Goal: Task Accomplishment & Management: Use online tool/utility

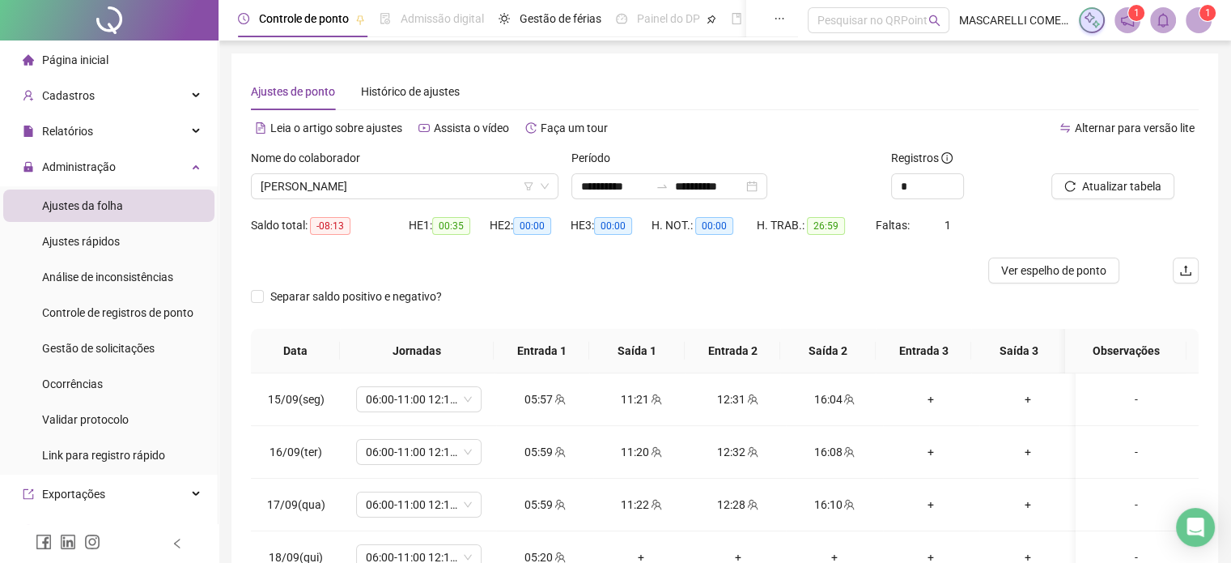
click at [1126, 19] on icon "notification" at bounding box center [1127, 20] width 15 height 15
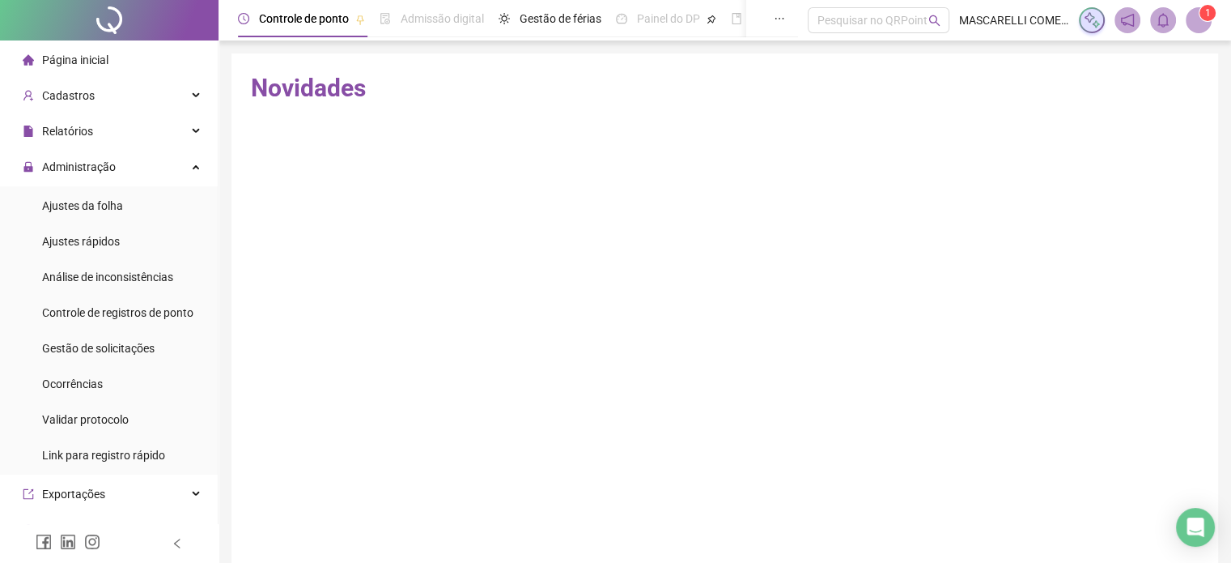
click at [1196, 15] on span at bounding box center [1199, 20] width 26 height 26
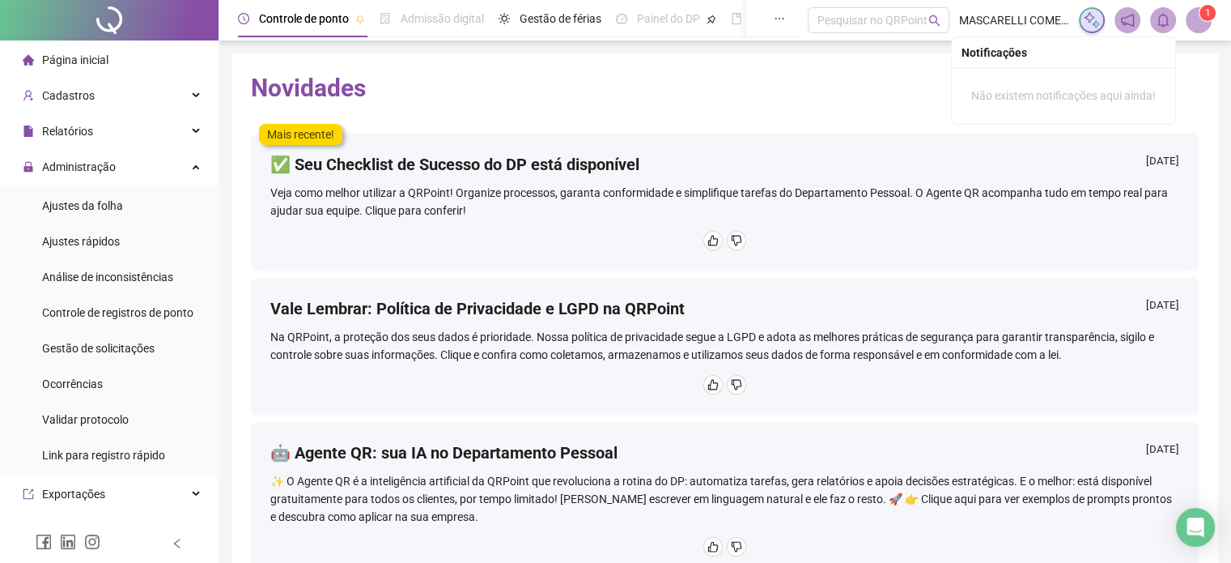
click at [1162, 17] on icon "bell" at bounding box center [1163, 20] width 15 height 15
click at [1211, 13] on sup "1" at bounding box center [1208, 13] width 16 height 16
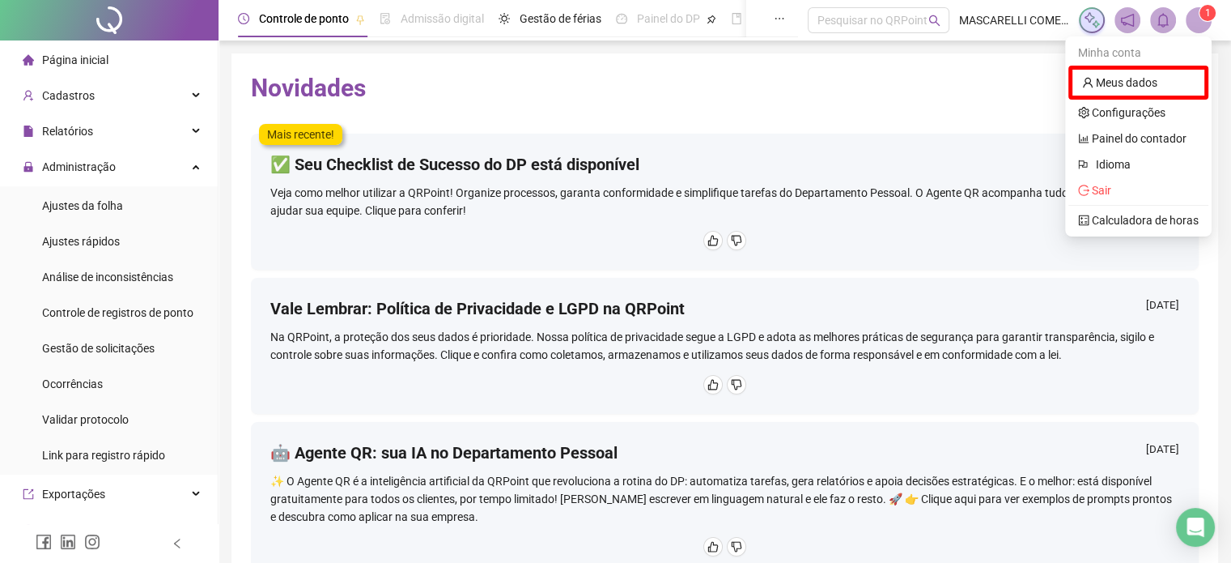
click at [1094, 54] on div "Minha conta" at bounding box center [1139, 53] width 140 height 26
click at [1098, 108] on link "Configurações" at bounding box center [1121, 112] width 87 height 13
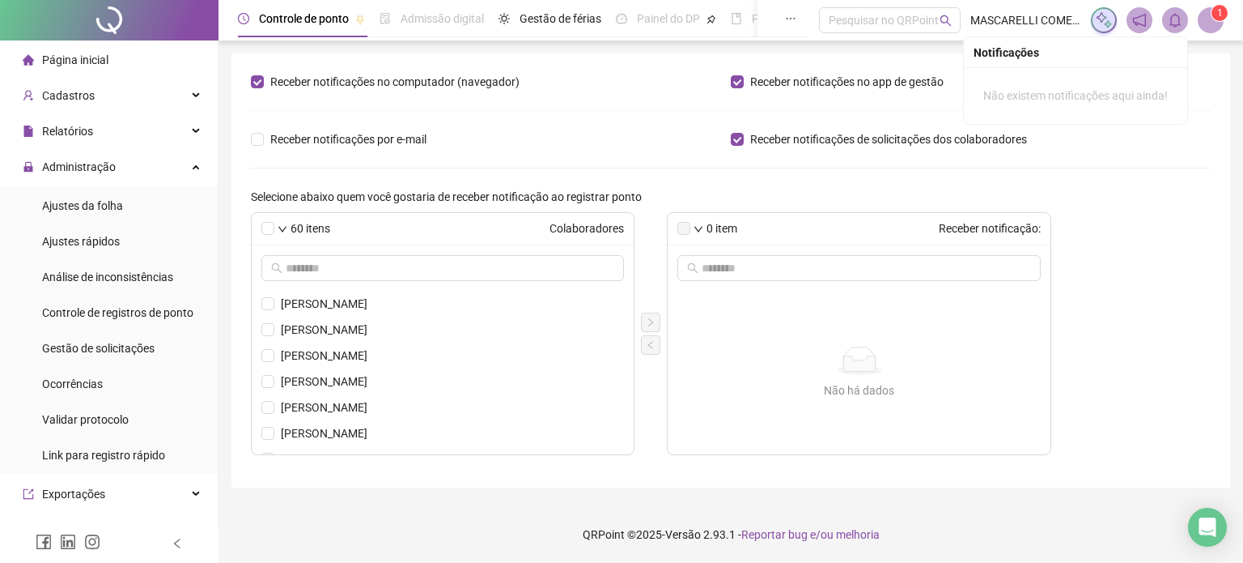
click at [1175, 24] on icon "bell" at bounding box center [1175, 20] width 11 height 15
click at [90, 62] on span "Página inicial" at bounding box center [75, 59] width 66 height 13
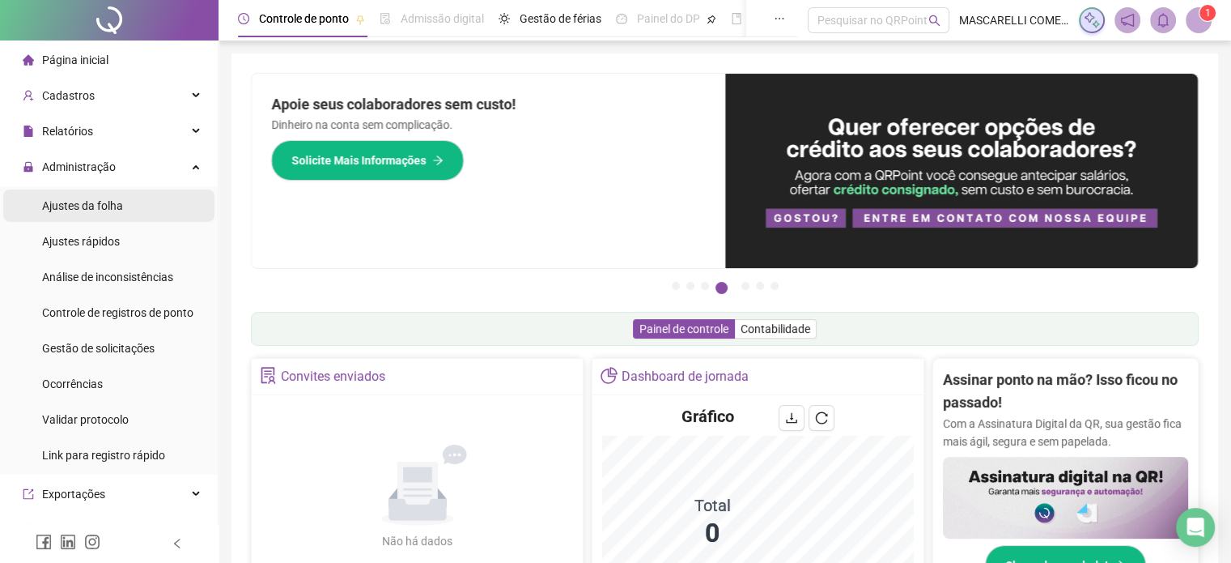
click at [75, 203] on span "Ajustes da folha" at bounding box center [82, 205] width 81 height 13
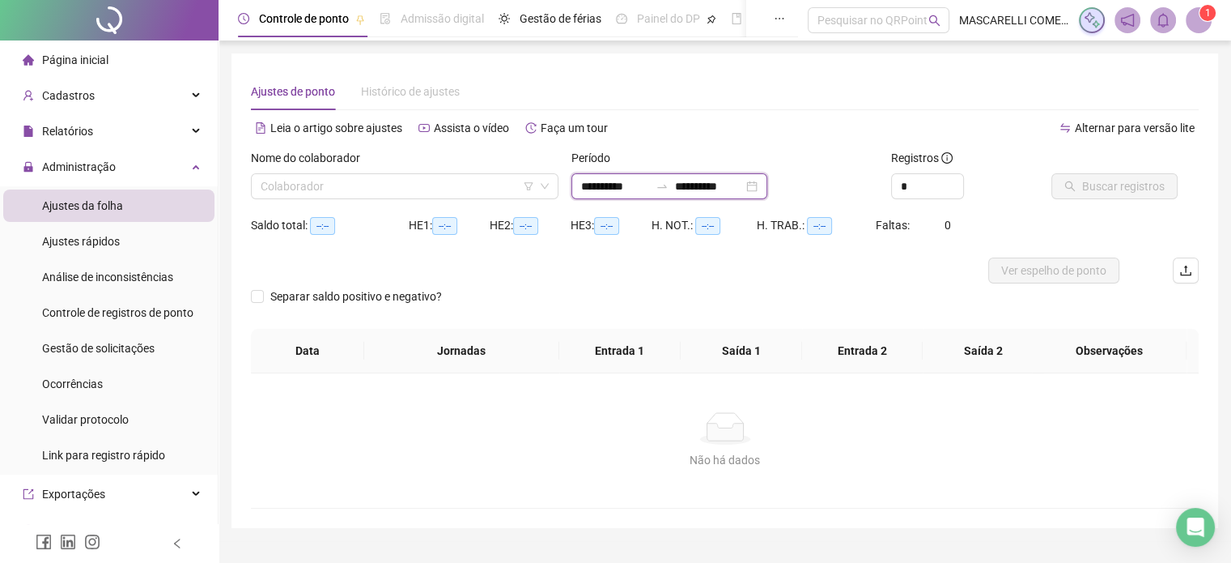
click at [582, 186] on input "**********" at bounding box center [615, 186] width 68 height 18
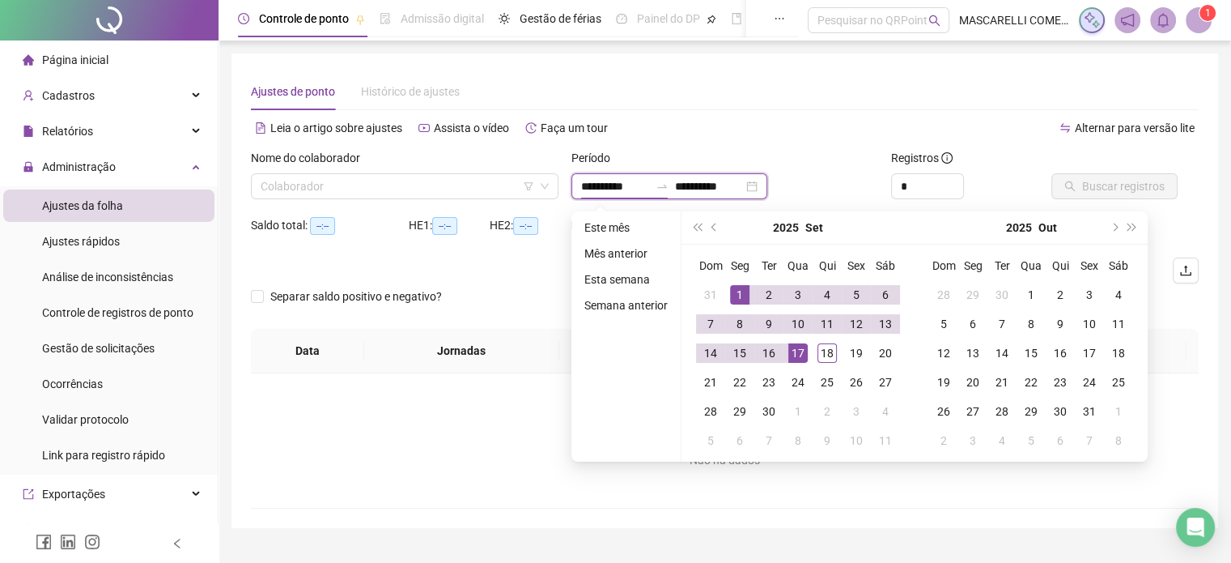
type input "**********"
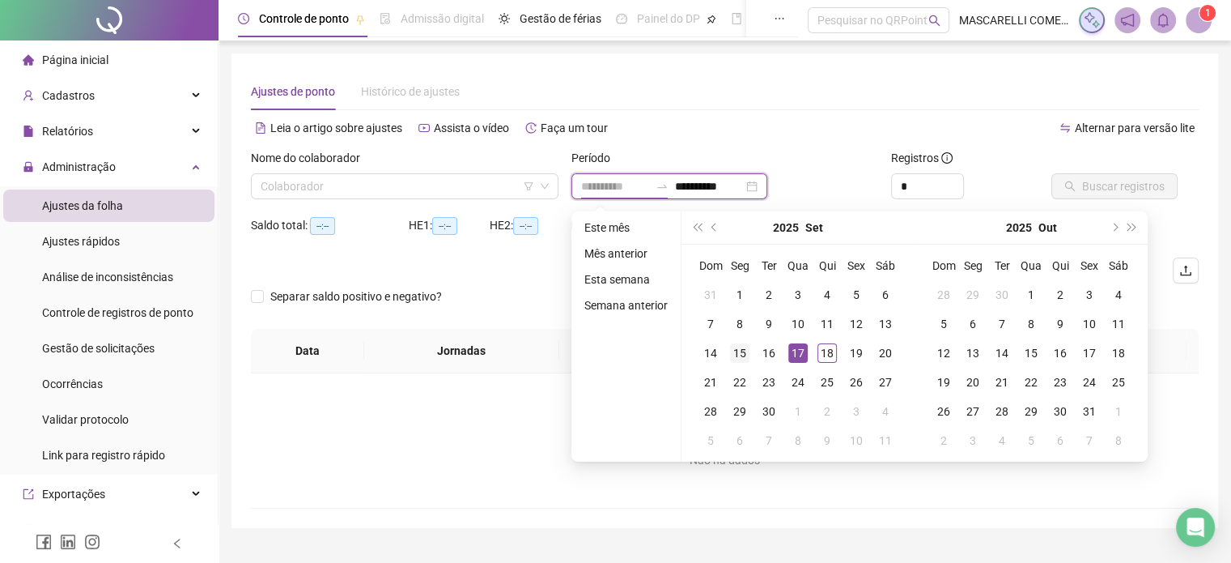
type input "**********"
click at [733, 349] on div "15" at bounding box center [739, 352] width 19 height 19
type input "**********"
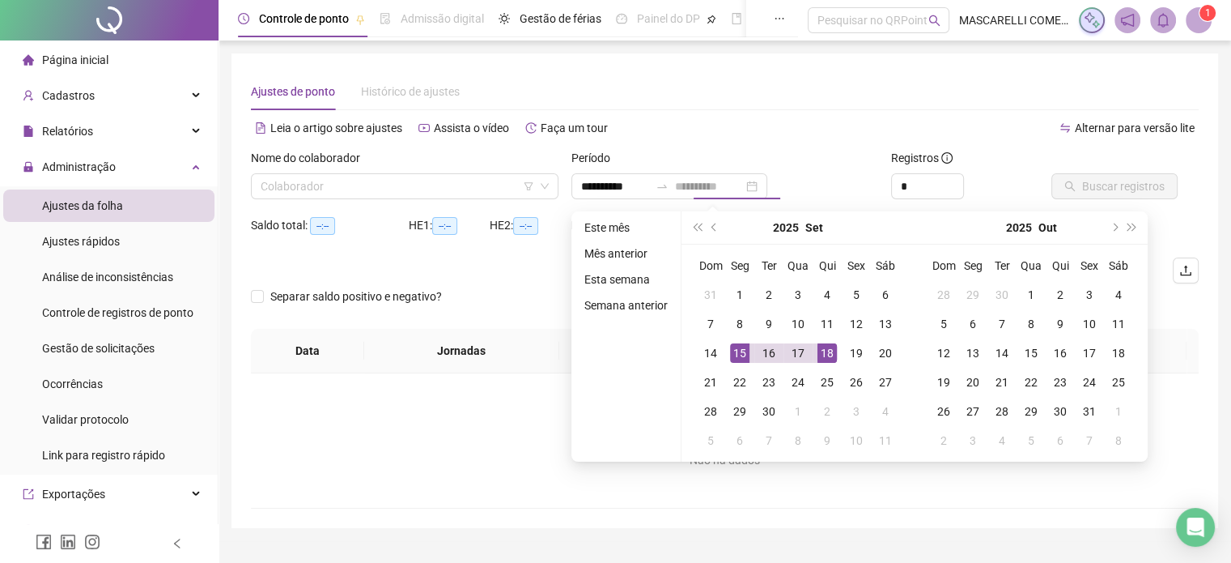
click at [819, 350] on div "18" at bounding box center [827, 352] width 19 height 19
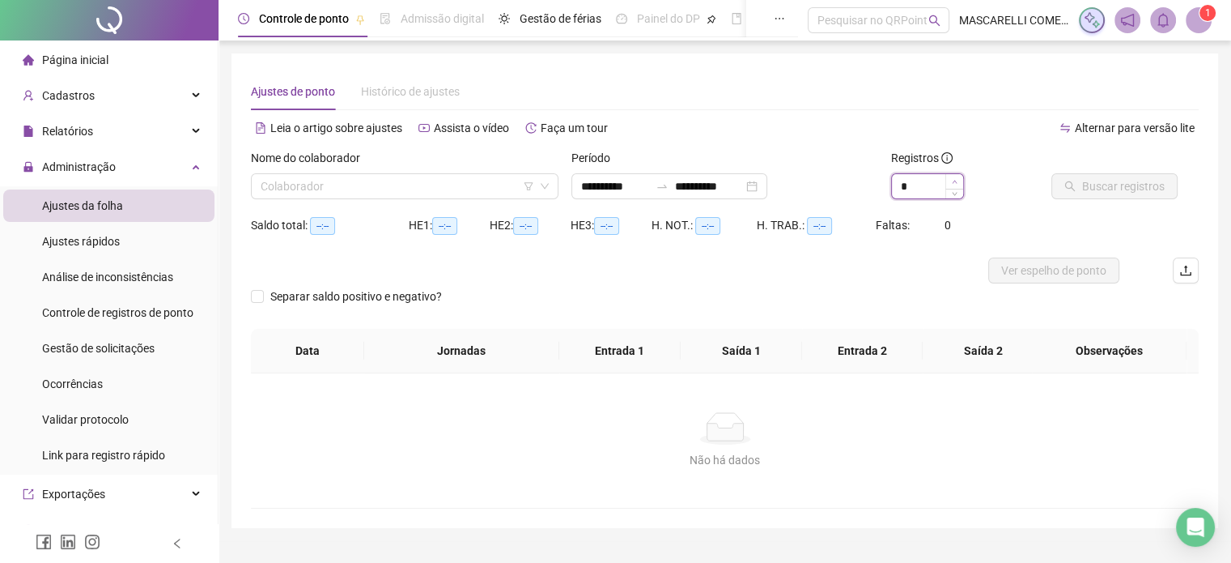
type input "*"
click at [954, 179] on icon "up" at bounding box center [955, 182] width 6 height 6
drag, startPoint x: 281, startPoint y: 190, endPoint x: 275, endPoint y: 183, distance: 9.2
click at [281, 189] on input "search" at bounding box center [398, 186] width 274 height 24
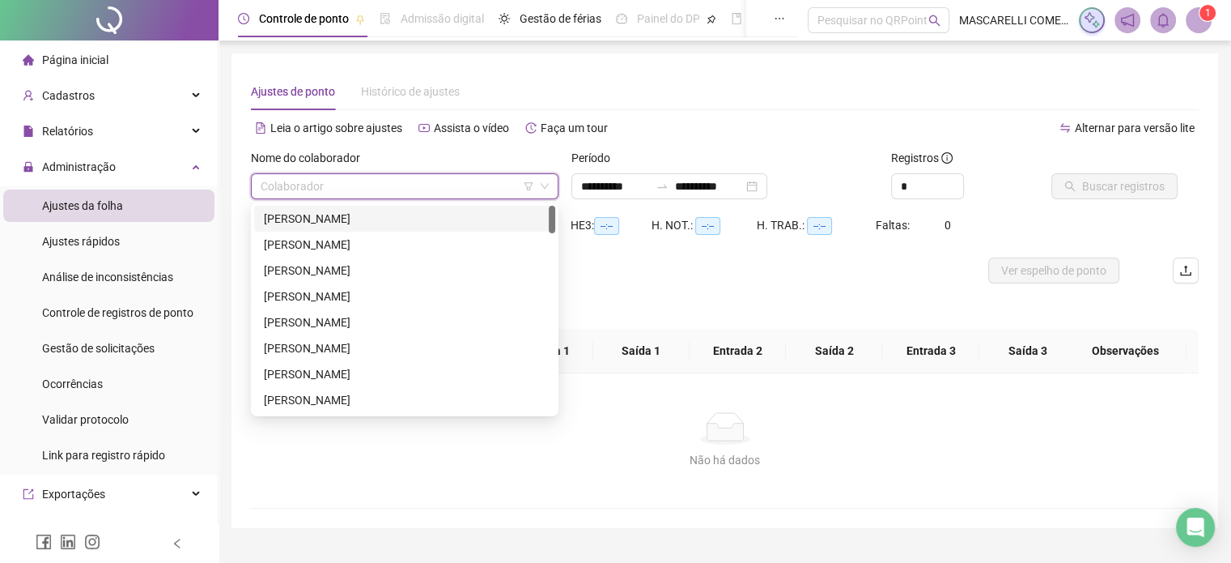
click at [336, 224] on div "[PERSON_NAME]" at bounding box center [405, 219] width 282 height 18
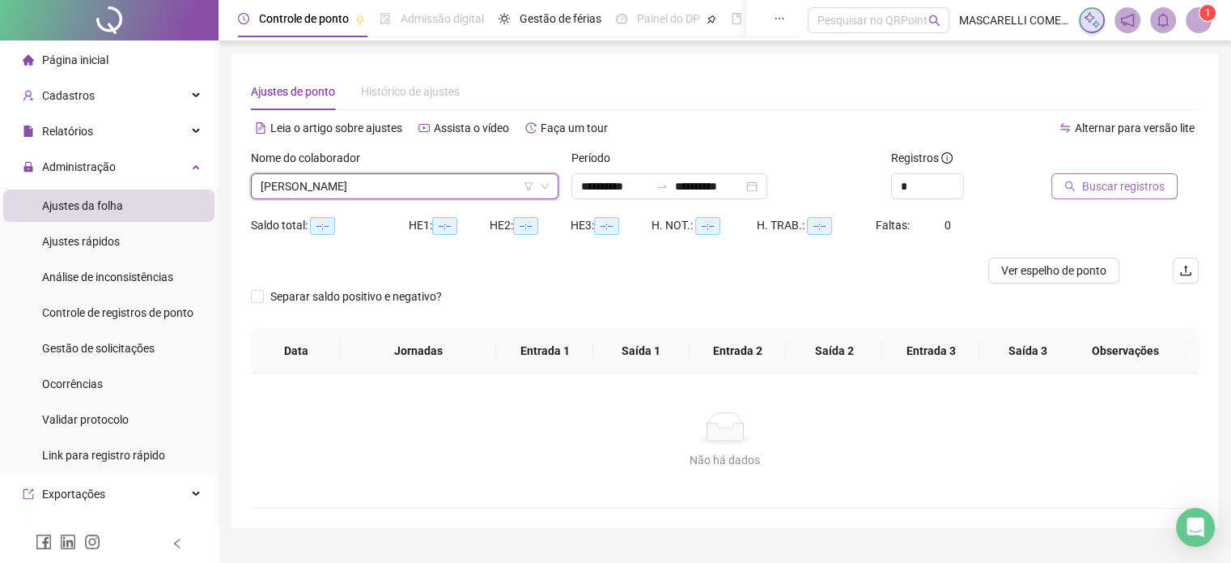
click at [1114, 184] on span "Buscar registros" at bounding box center [1123, 186] width 83 height 18
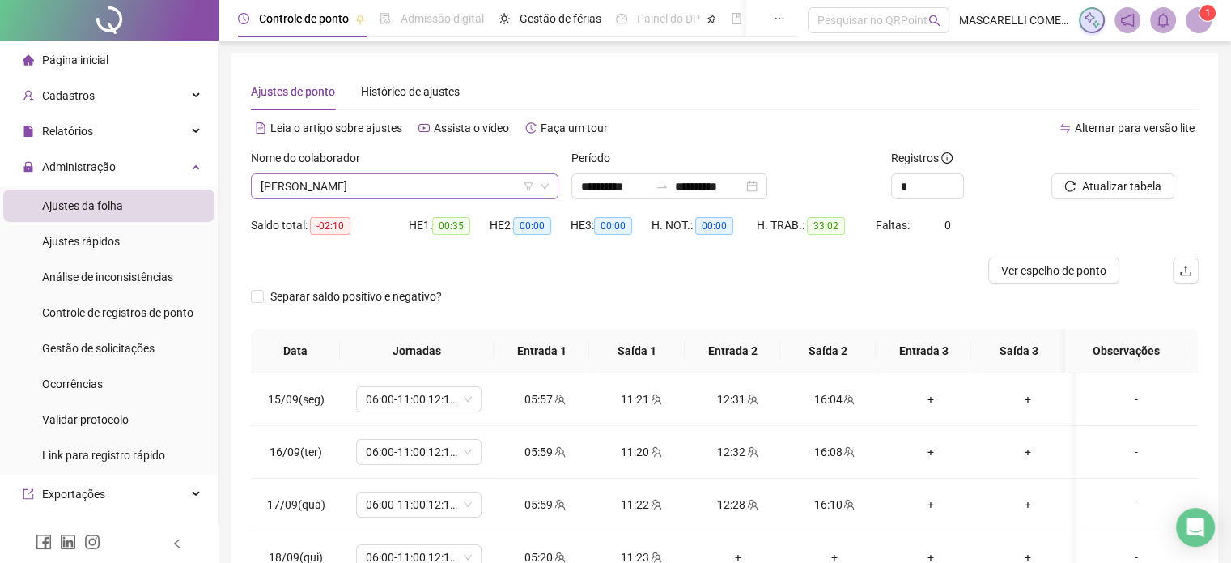
click at [406, 189] on span "[PERSON_NAME]" at bounding box center [405, 186] width 288 height 24
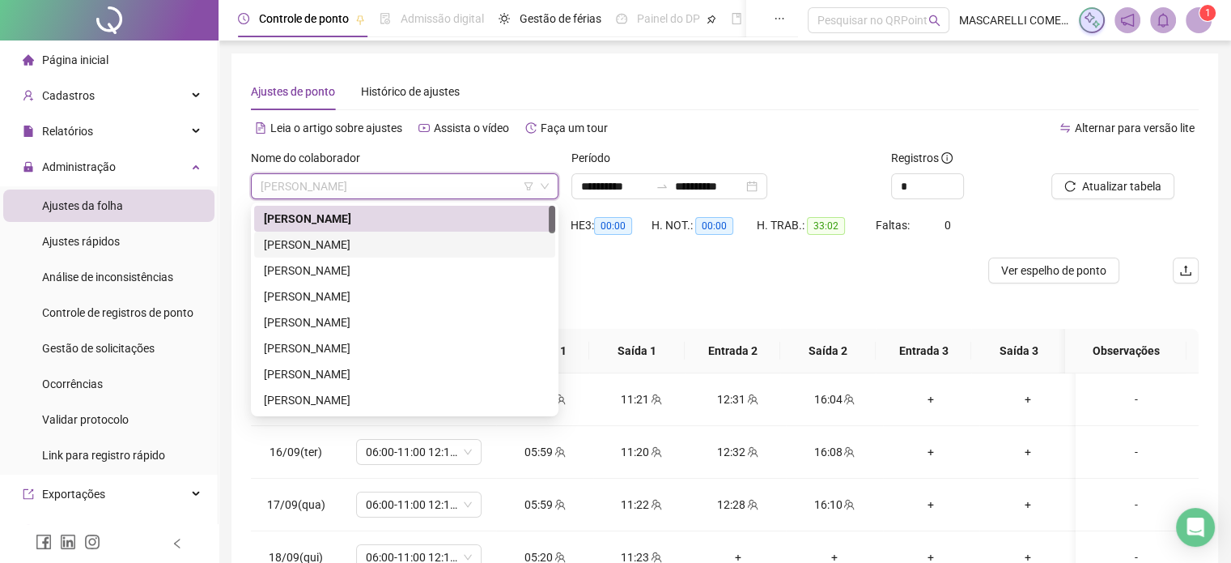
click at [384, 244] on div "[PERSON_NAME]" at bounding box center [405, 245] width 282 height 18
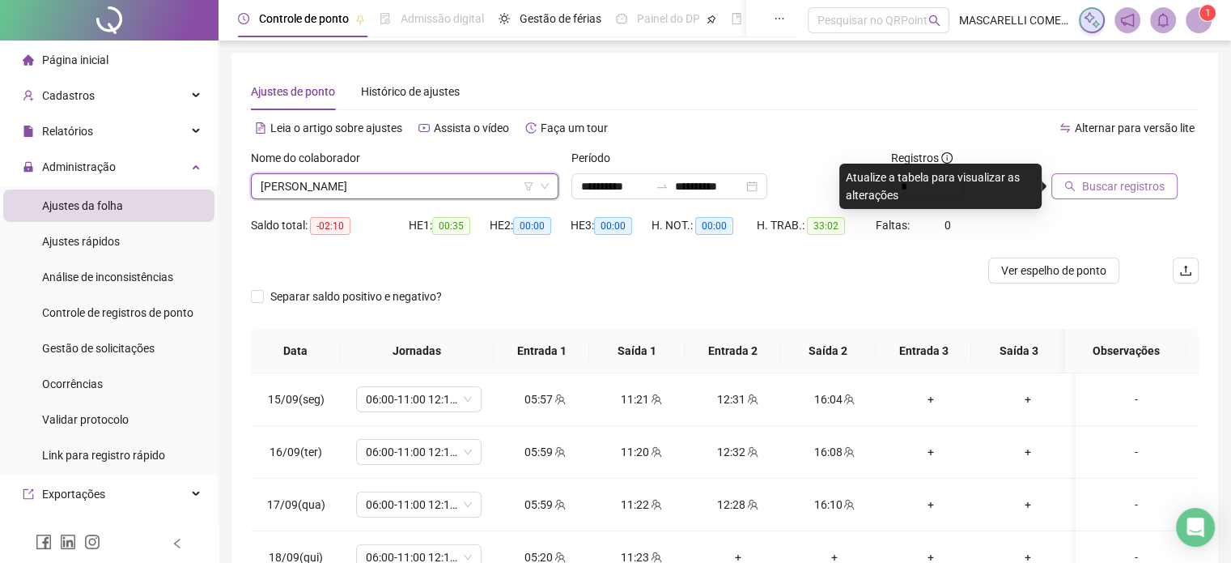
click at [1100, 192] on span "Buscar registros" at bounding box center [1123, 186] width 83 height 18
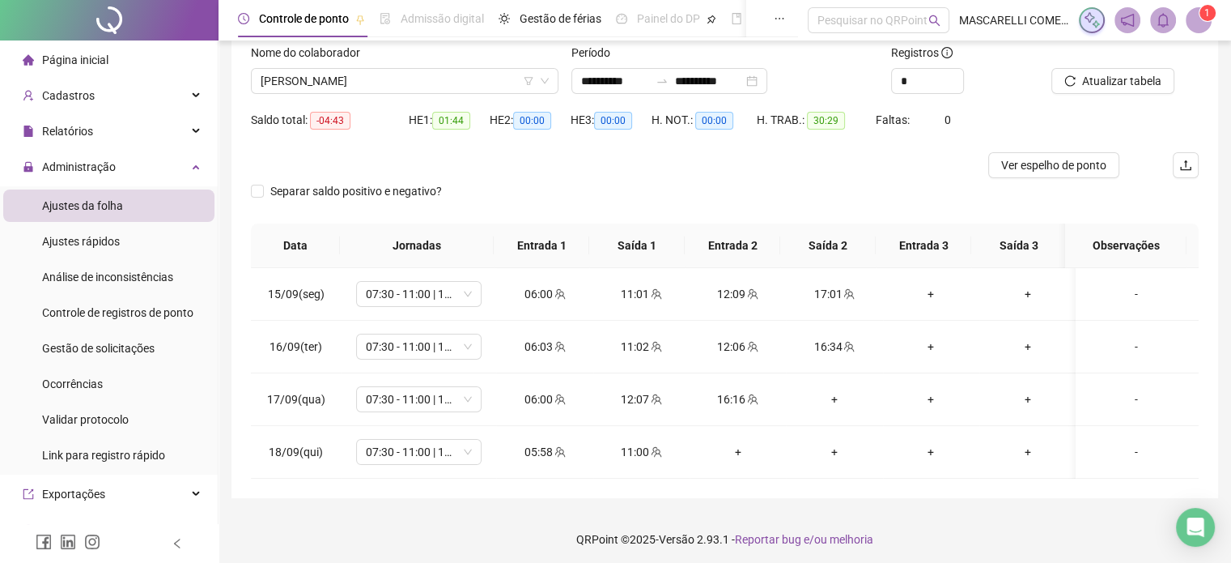
scroll to position [109, 0]
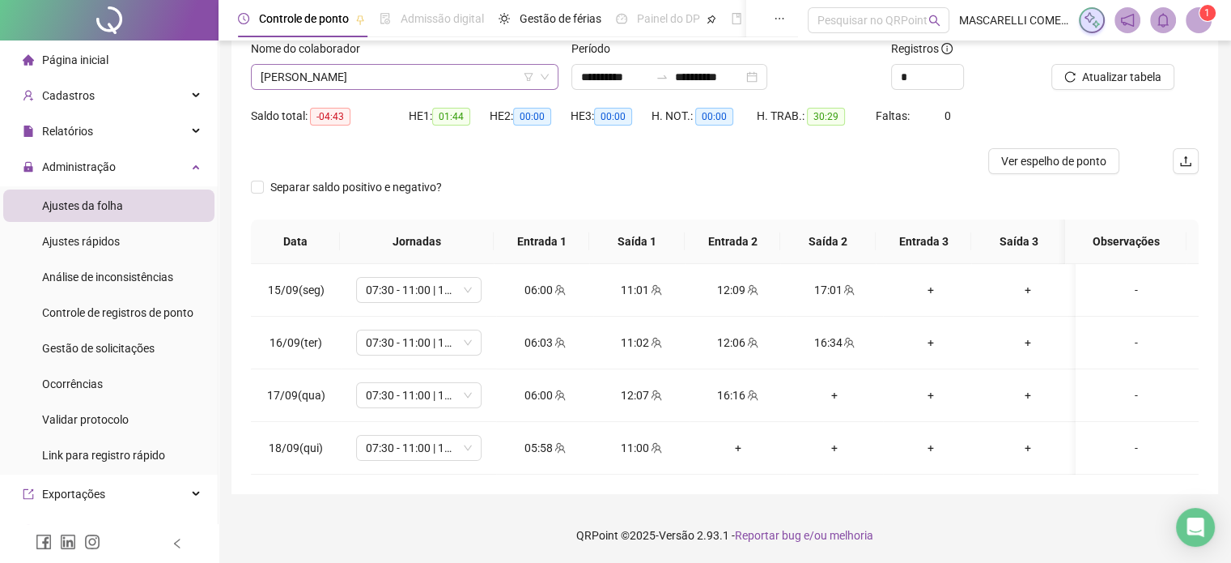
click at [346, 78] on span "[PERSON_NAME]" at bounding box center [405, 77] width 288 height 24
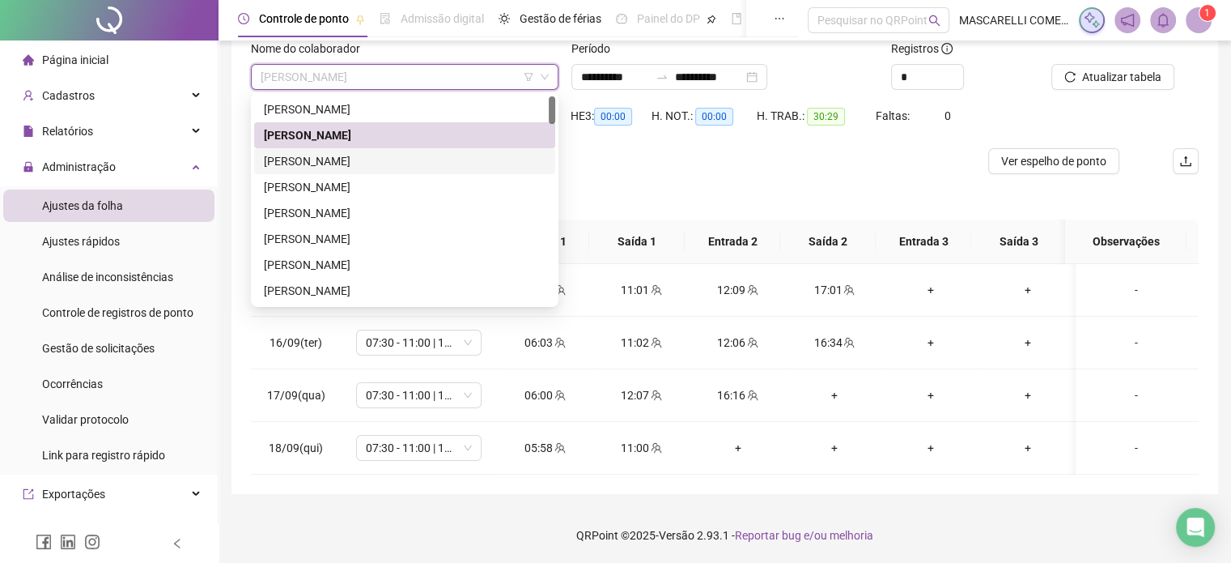
click at [325, 157] on div "[PERSON_NAME]" at bounding box center [405, 161] width 282 height 18
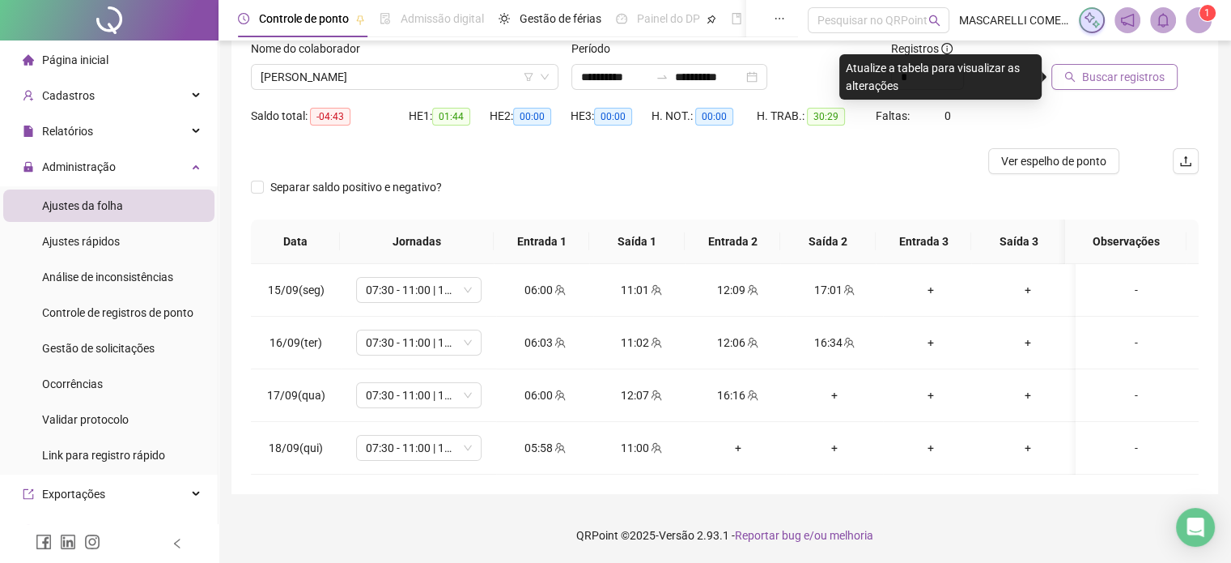
click at [1091, 69] on span "Buscar registros" at bounding box center [1123, 77] width 83 height 18
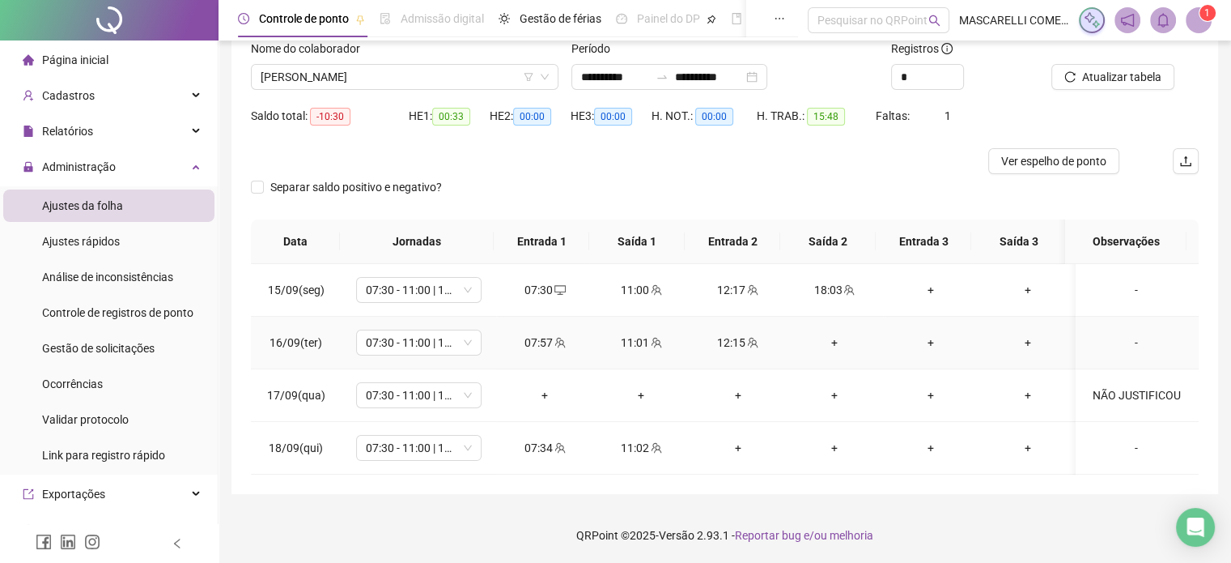
click at [830, 338] on div "+" at bounding box center [834, 343] width 70 height 18
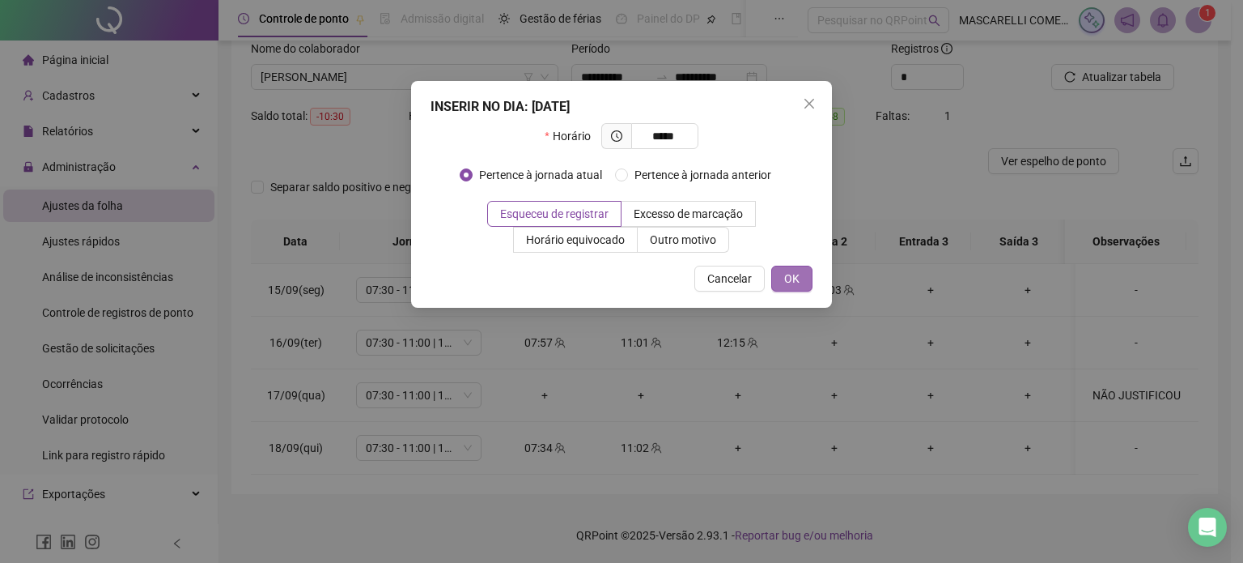
type input "*****"
click at [799, 282] on span "OK" at bounding box center [791, 279] width 15 height 18
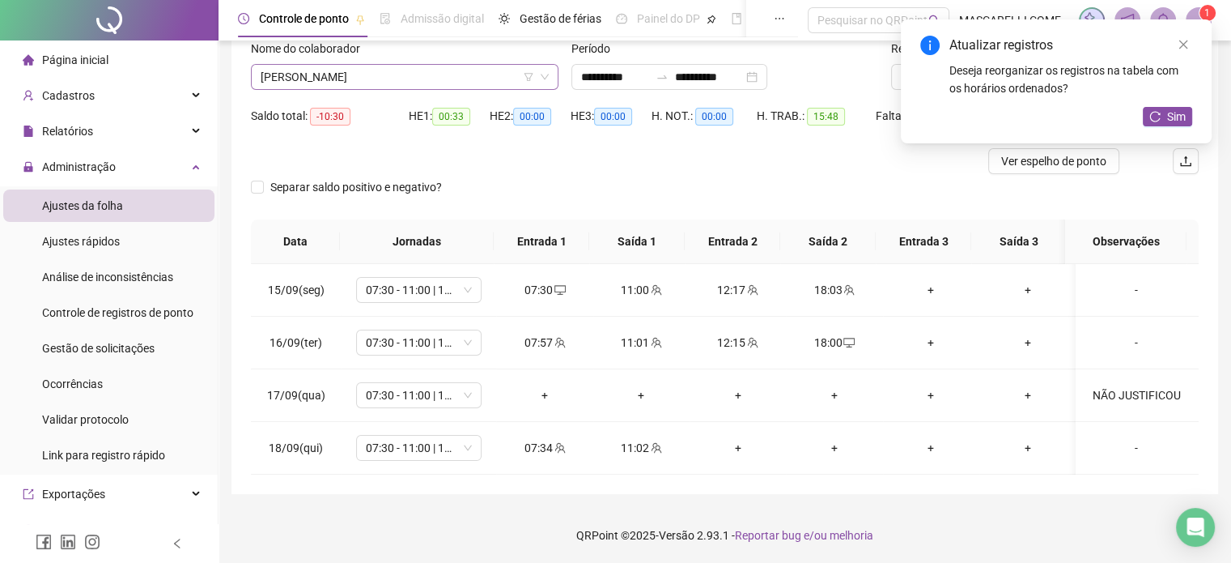
click at [404, 74] on span "[PERSON_NAME]" at bounding box center [405, 77] width 288 height 24
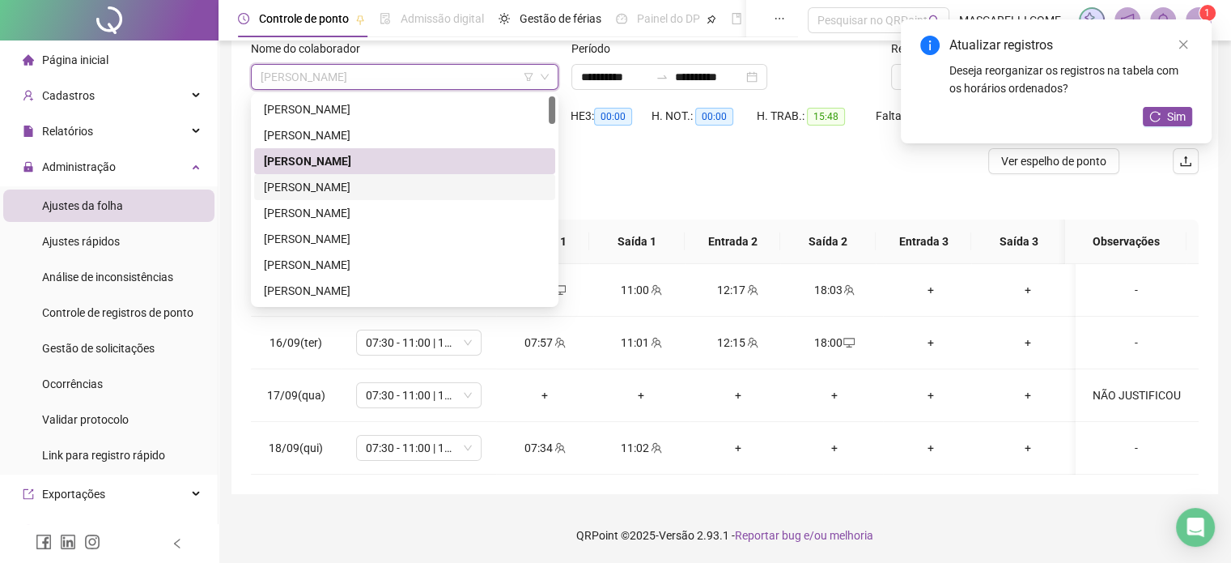
click at [334, 181] on div "[PERSON_NAME]" at bounding box center [405, 187] width 282 height 18
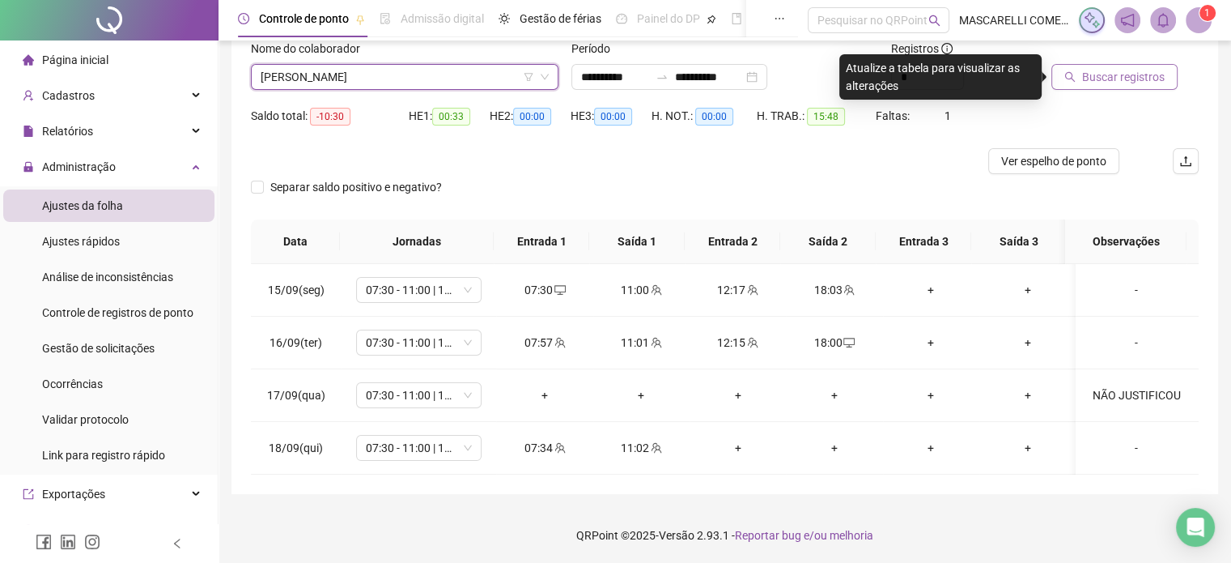
click at [1091, 77] on span "Buscar registros" at bounding box center [1123, 77] width 83 height 18
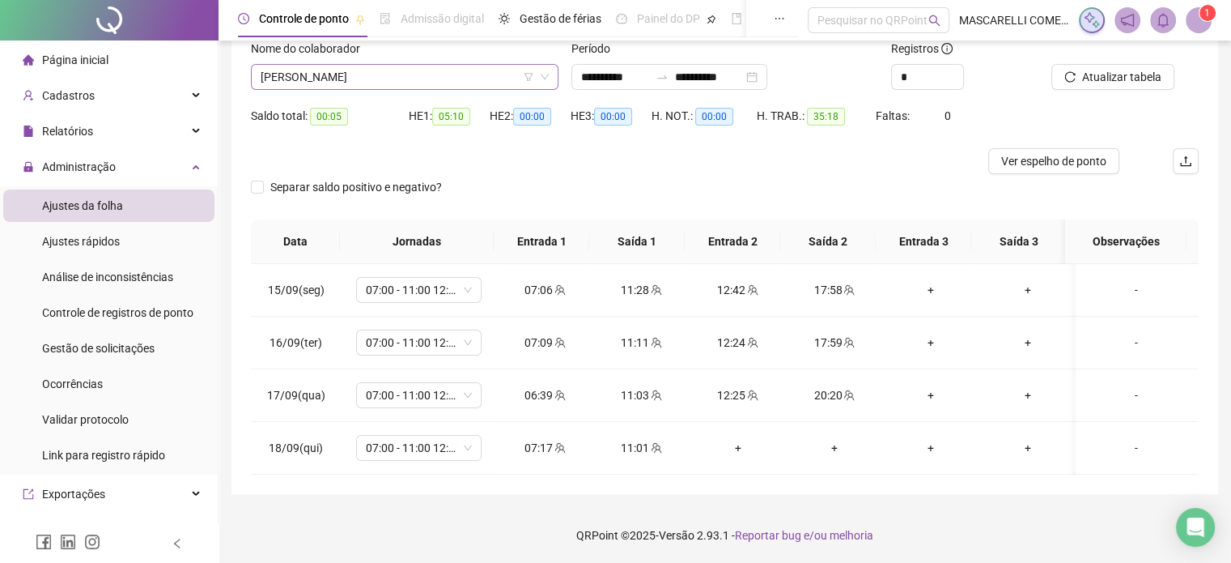
click at [300, 75] on span "[PERSON_NAME]" at bounding box center [405, 77] width 288 height 24
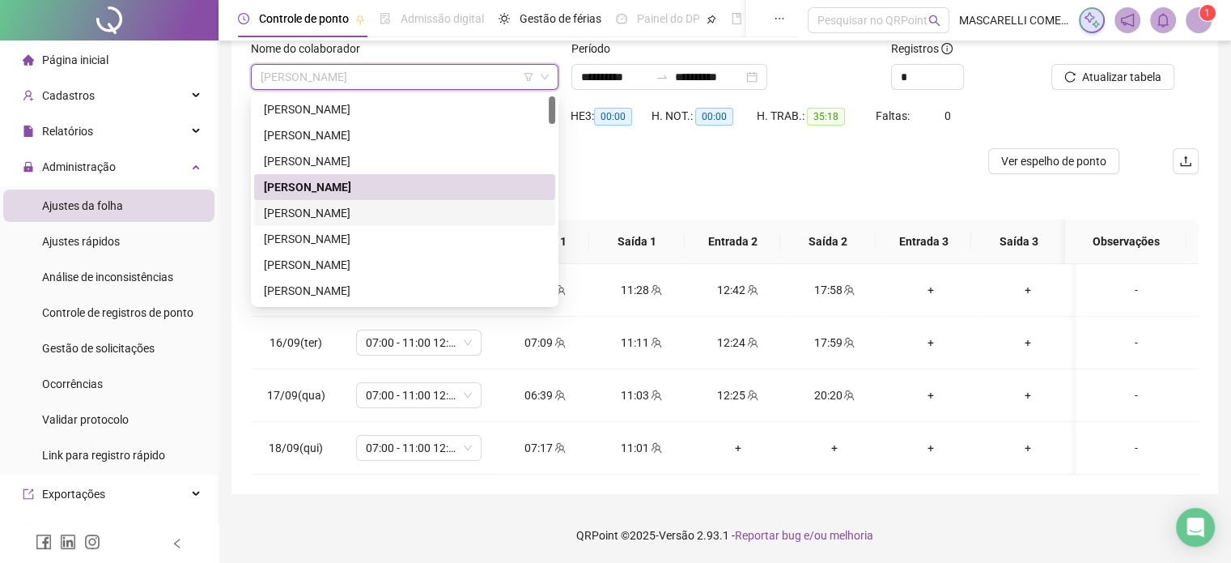
click at [297, 213] on div "[PERSON_NAME]" at bounding box center [405, 213] width 282 height 18
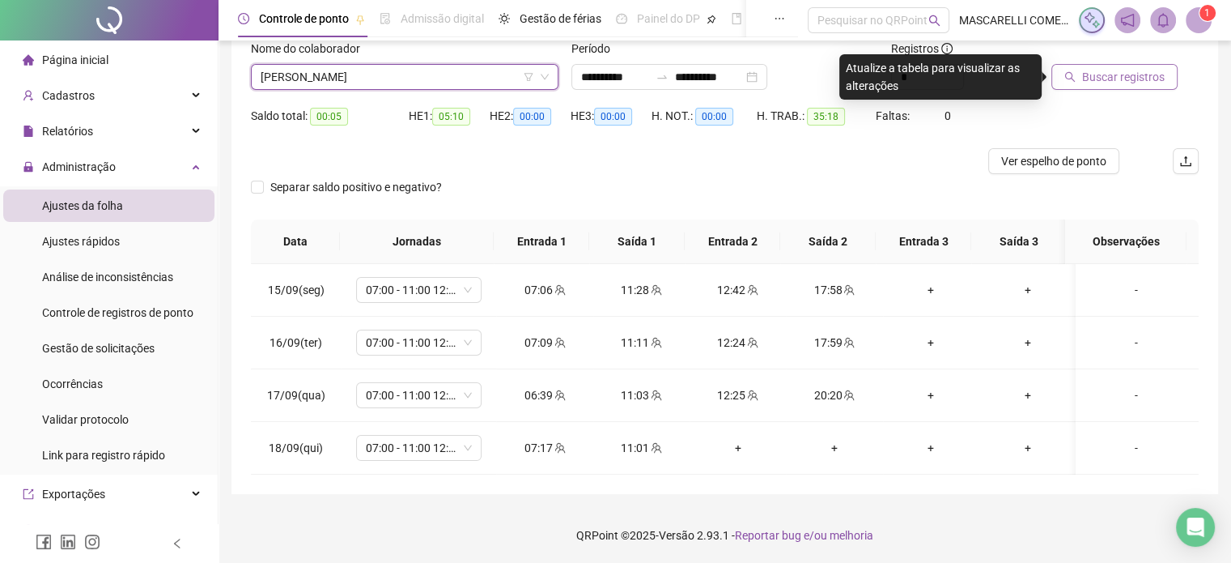
click at [1083, 70] on span "Buscar registros" at bounding box center [1123, 77] width 83 height 18
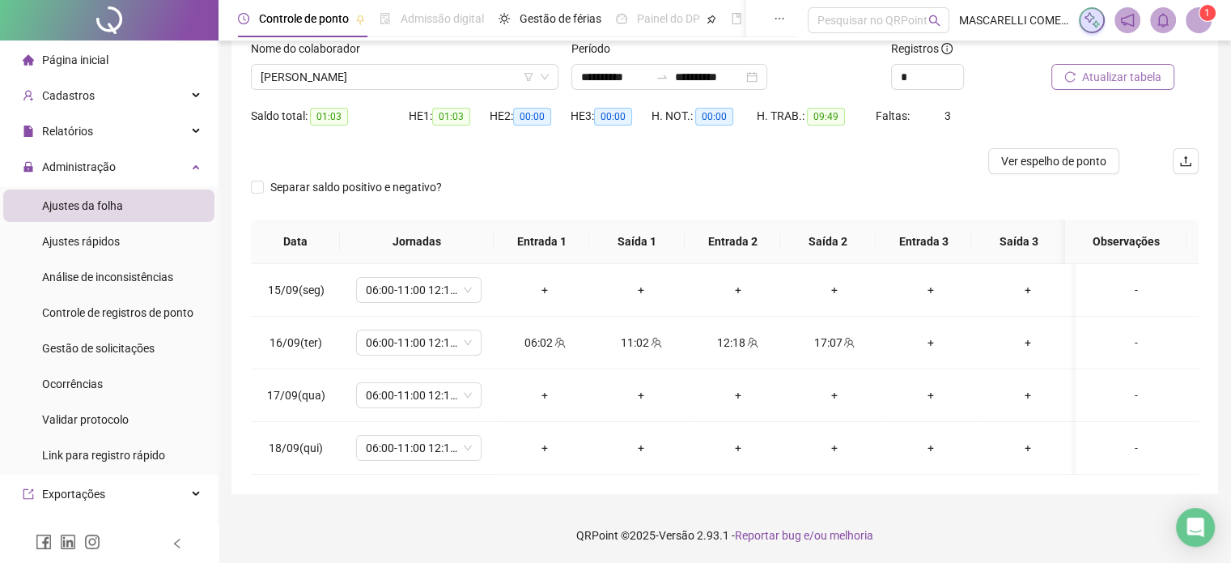
click at [333, 72] on span "[PERSON_NAME]" at bounding box center [405, 77] width 288 height 24
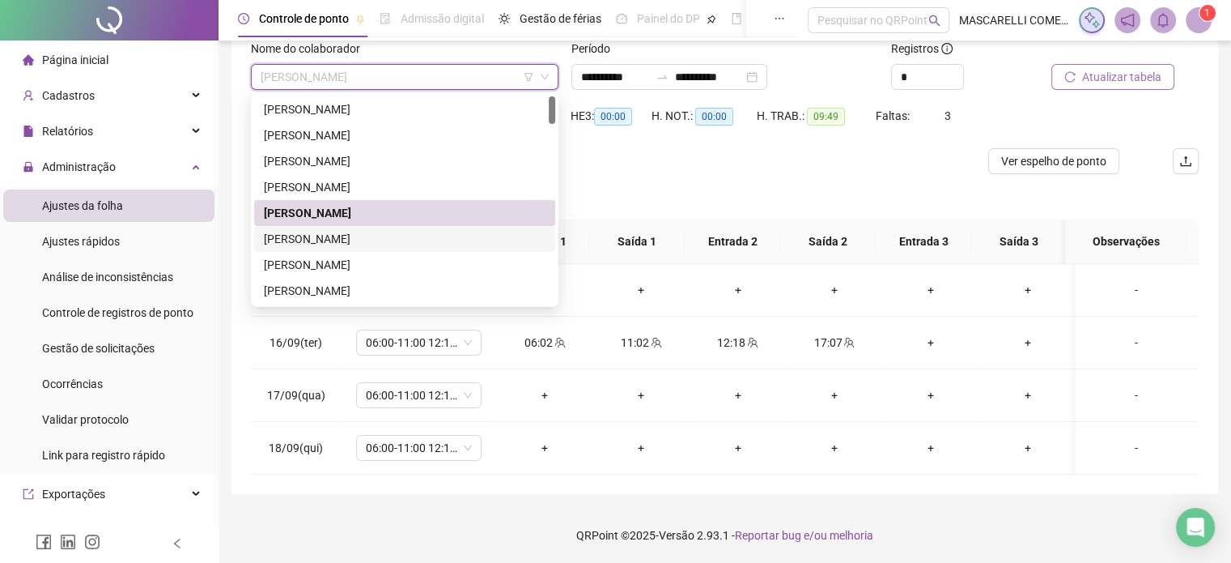
click at [285, 240] on div "[PERSON_NAME]" at bounding box center [405, 239] width 282 height 18
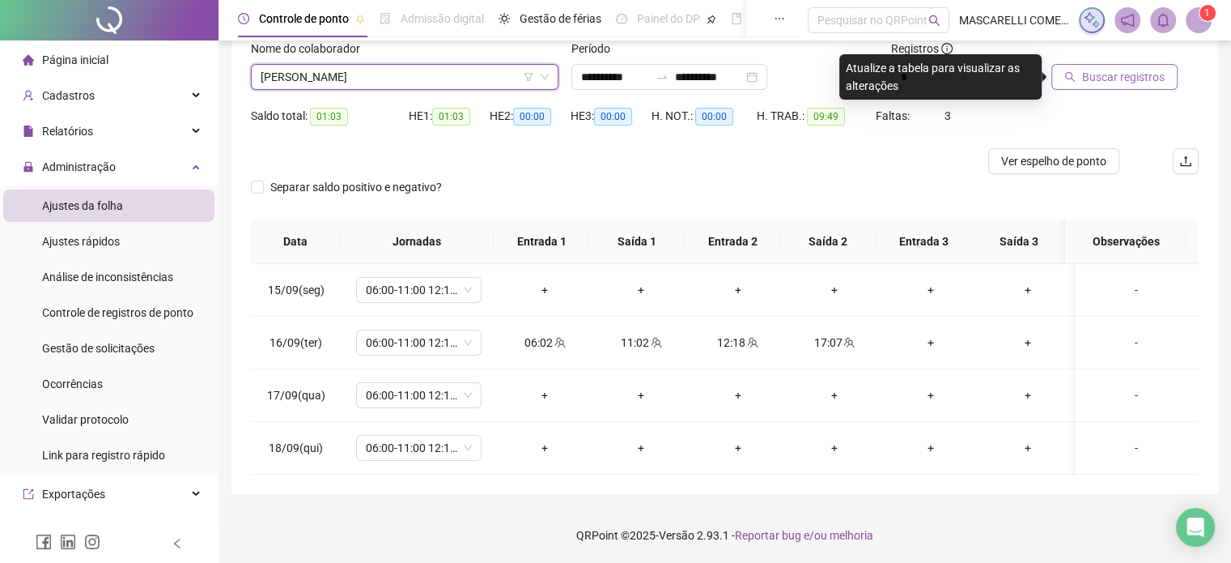
click at [1144, 78] on span "Buscar registros" at bounding box center [1123, 77] width 83 height 18
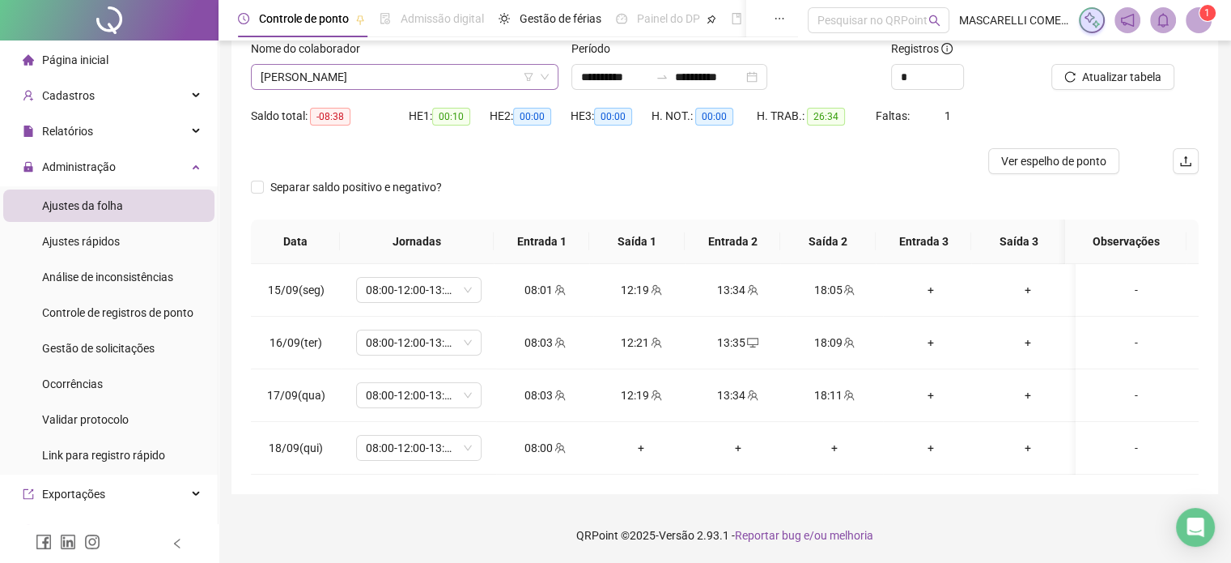
click at [393, 82] on span "[PERSON_NAME]" at bounding box center [405, 77] width 288 height 24
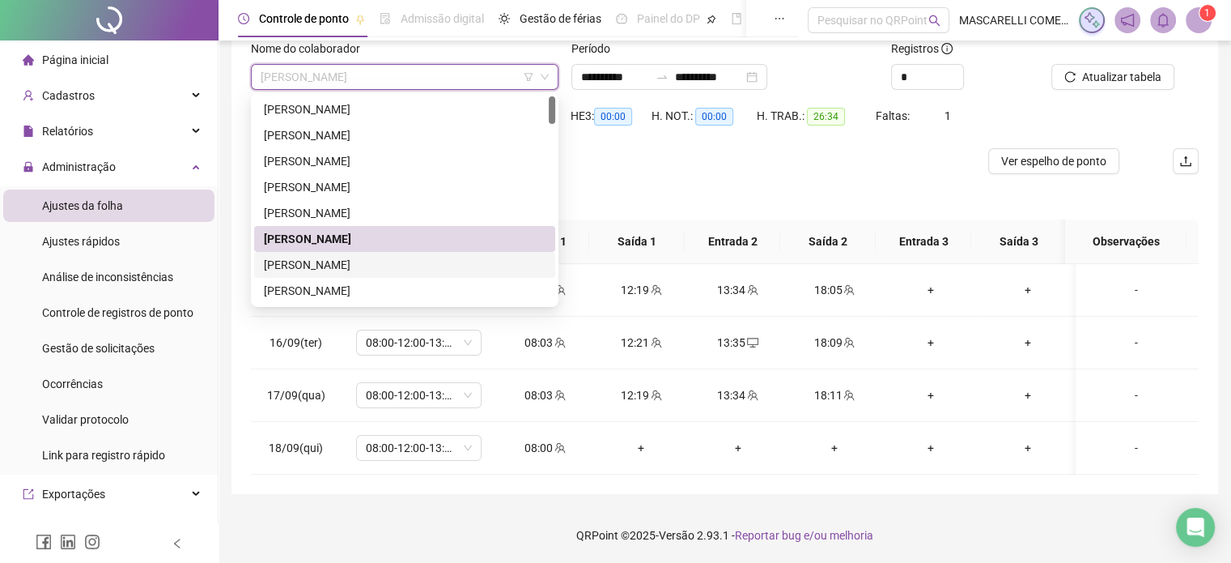
click at [321, 265] on div "[PERSON_NAME]" at bounding box center [405, 265] width 282 height 18
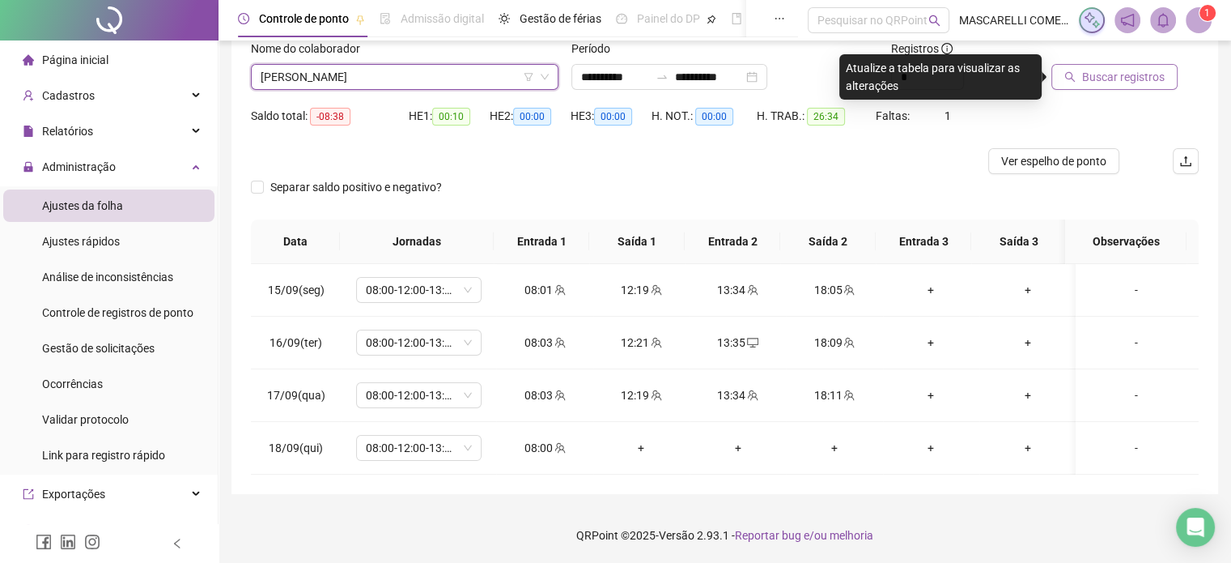
click at [1081, 77] on button "Buscar registros" at bounding box center [1115, 77] width 126 height 26
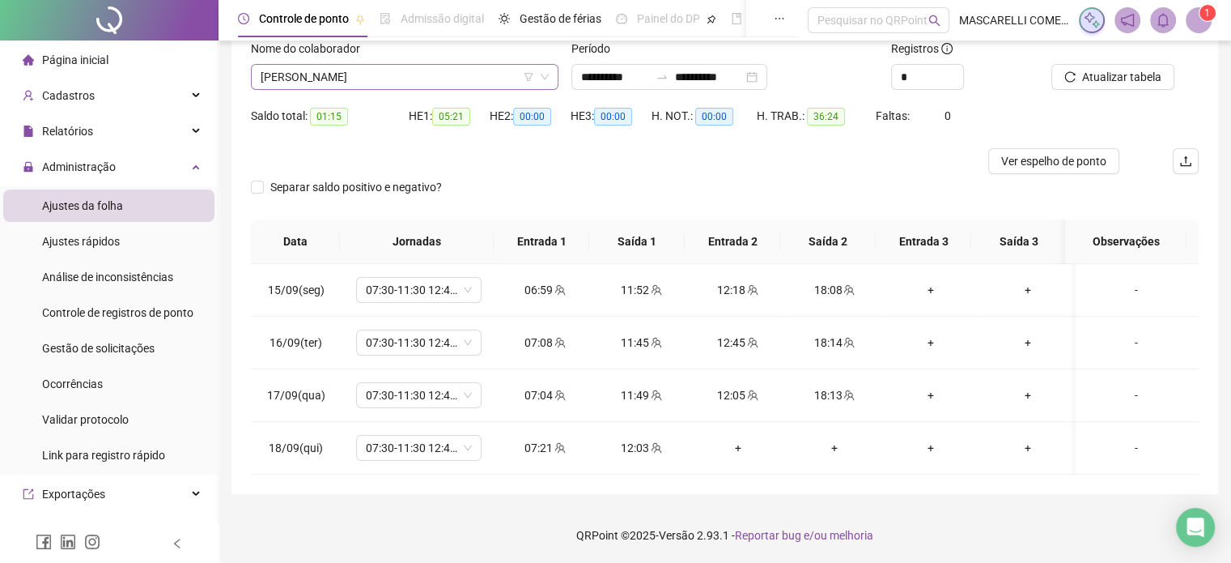
click at [302, 78] on span "[PERSON_NAME]" at bounding box center [405, 77] width 288 height 24
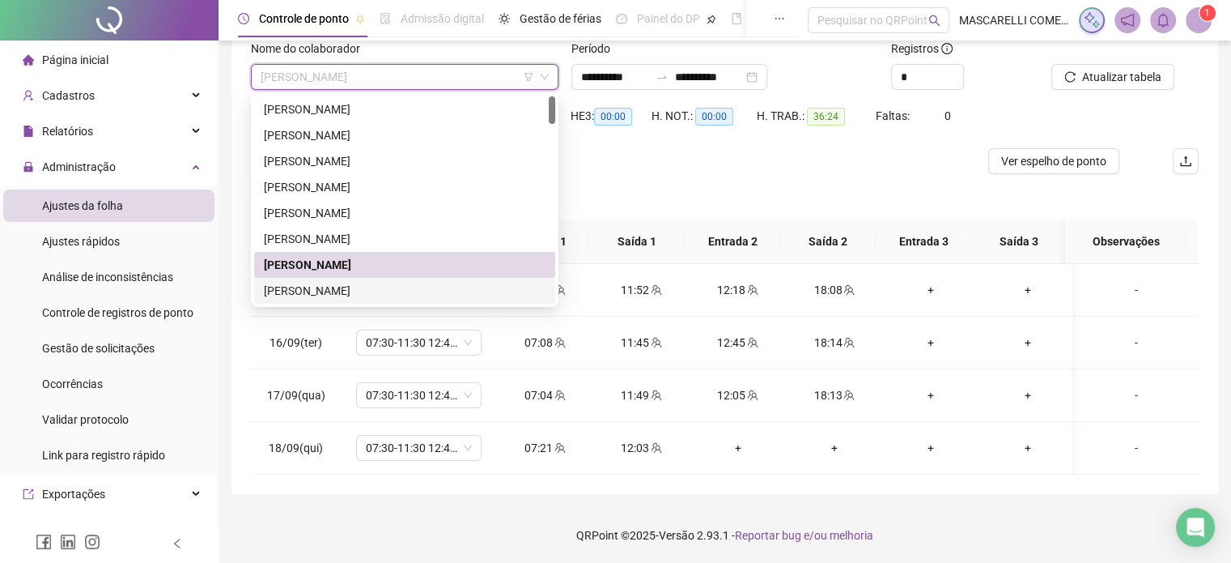
click at [298, 291] on div "[PERSON_NAME]" at bounding box center [405, 291] width 282 height 18
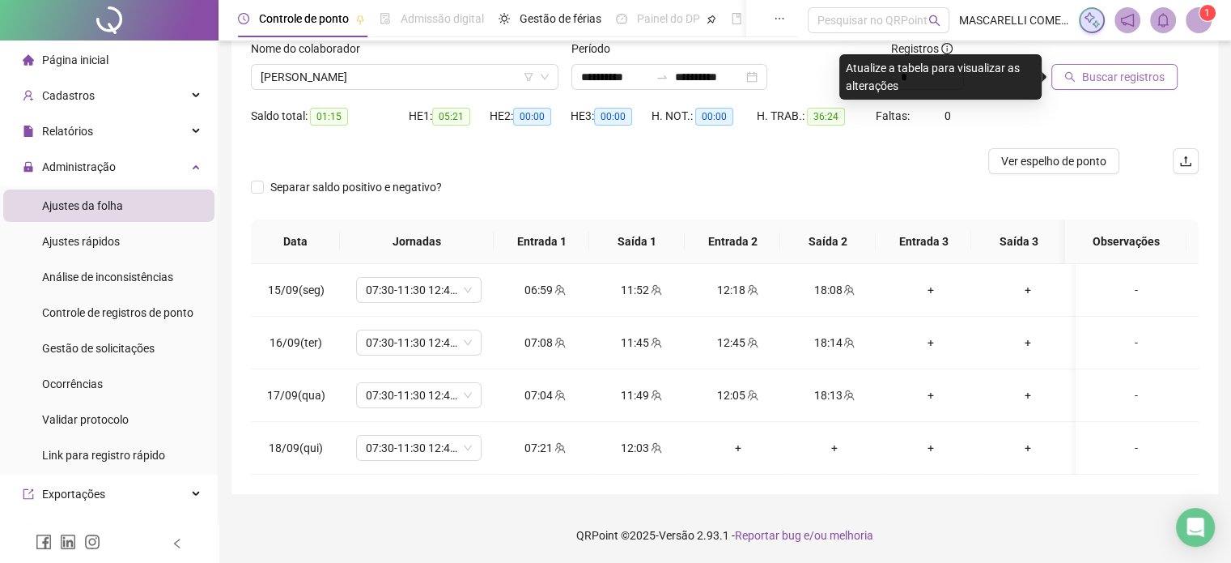
click at [1104, 75] on span "Buscar registros" at bounding box center [1123, 77] width 83 height 18
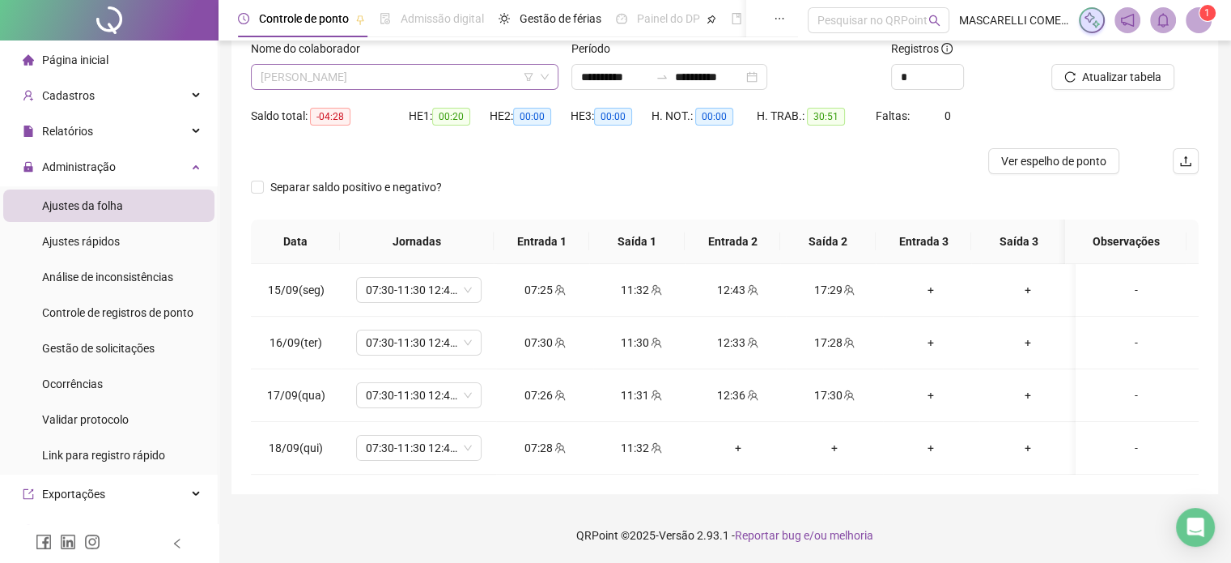
click at [325, 75] on span "[PERSON_NAME]" at bounding box center [405, 77] width 288 height 24
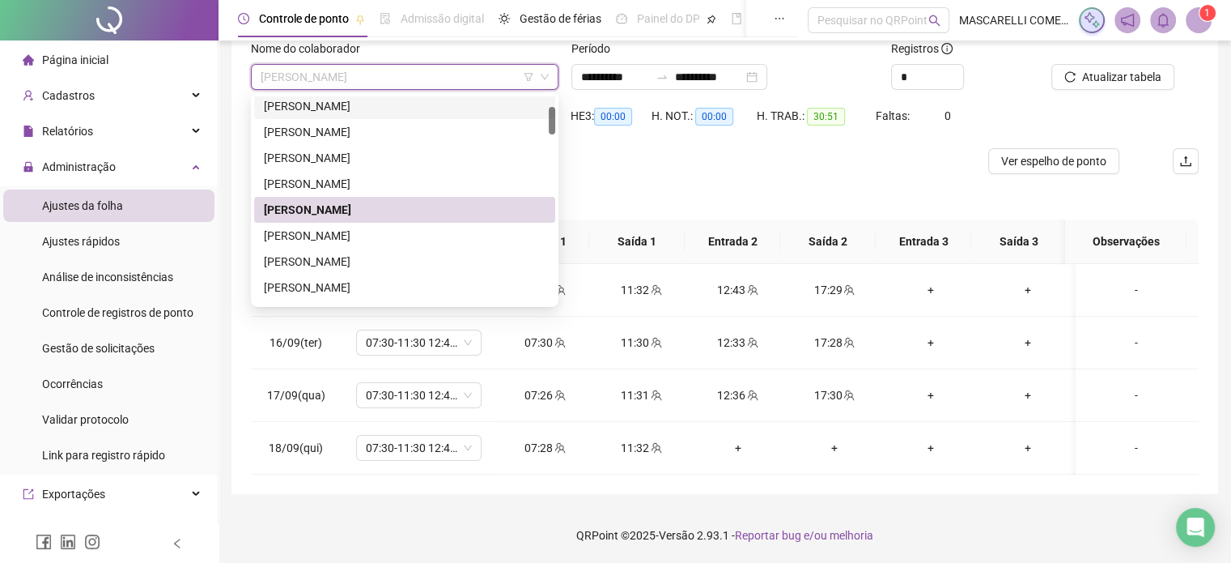
scroll to position [162, 0]
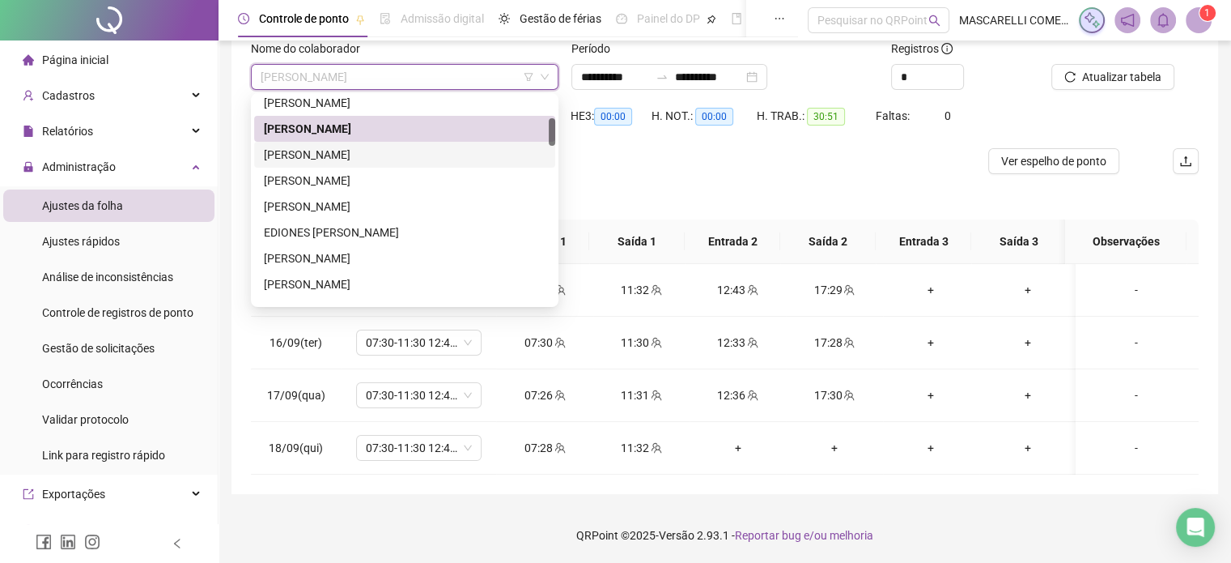
click at [321, 154] on div "[PERSON_NAME]" at bounding box center [405, 155] width 282 height 18
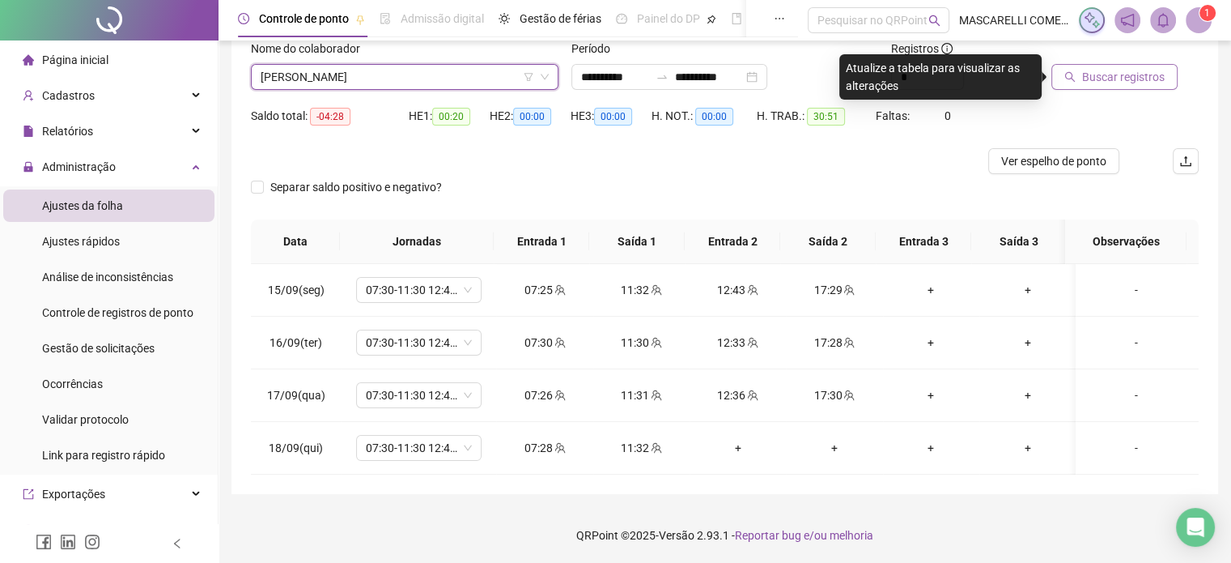
click at [1092, 78] on span "Buscar registros" at bounding box center [1123, 77] width 83 height 18
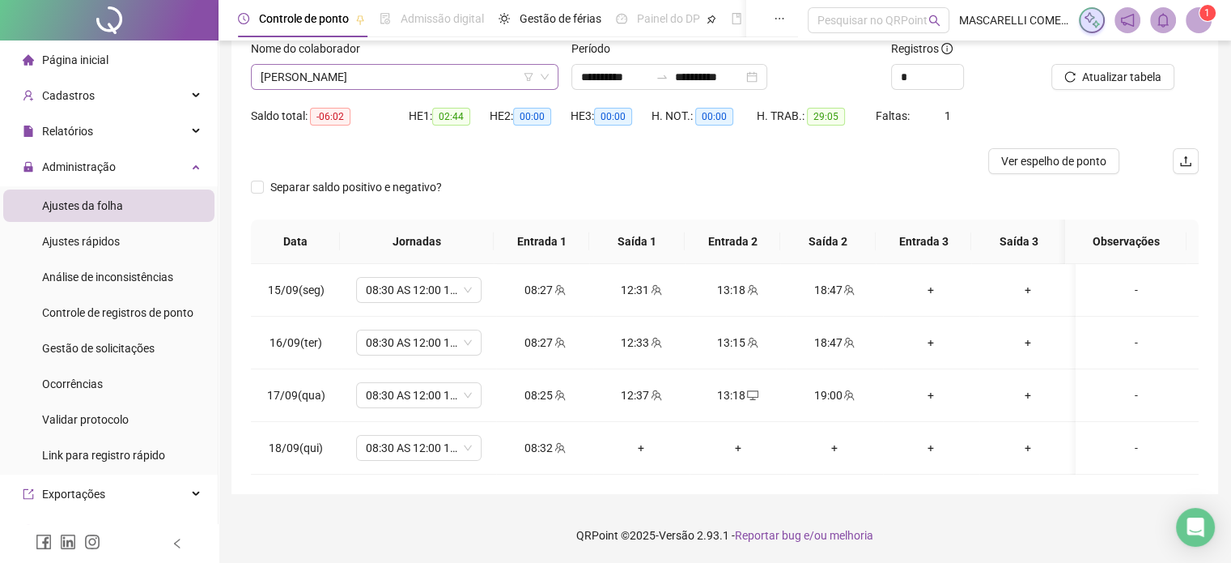
click at [325, 67] on span "[PERSON_NAME]" at bounding box center [405, 77] width 288 height 24
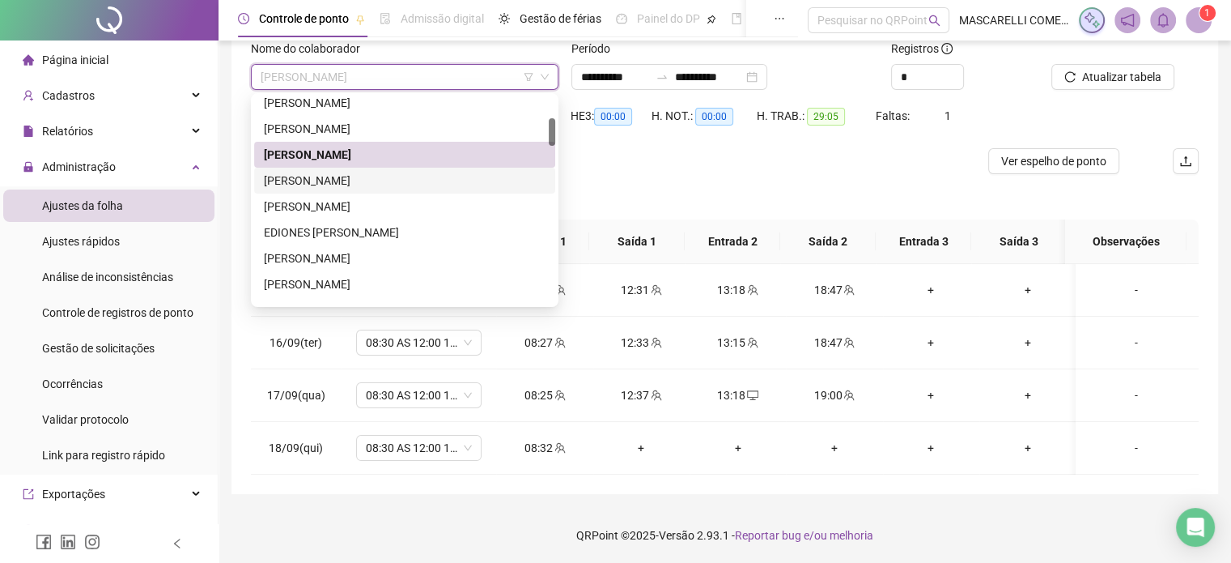
click at [321, 181] on div "[PERSON_NAME]" at bounding box center [405, 181] width 282 height 18
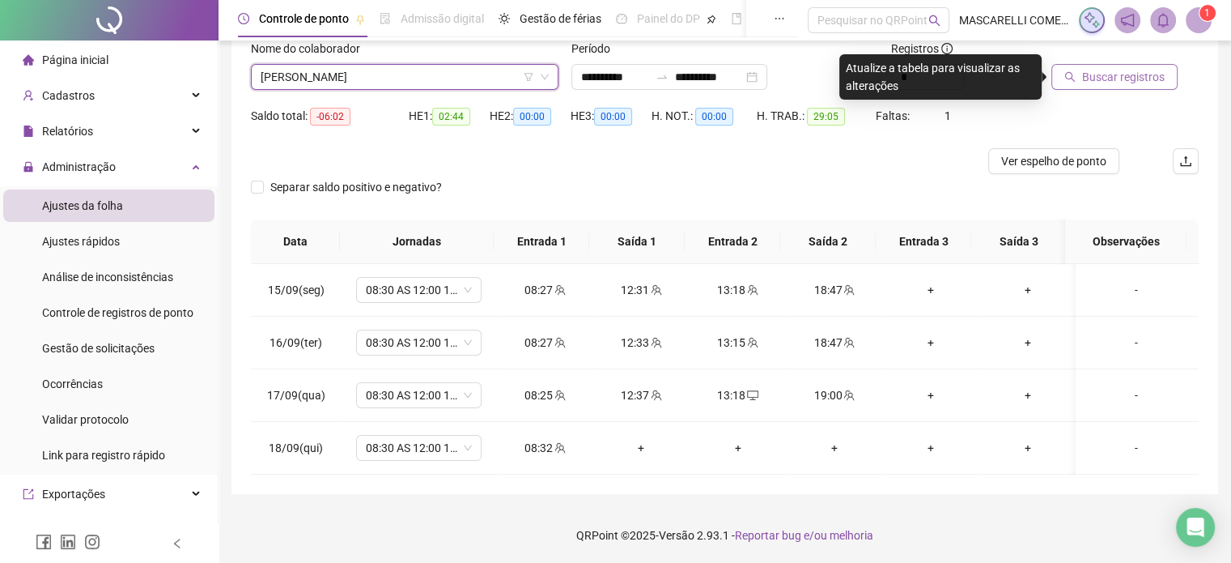
click at [1091, 80] on span "Buscar registros" at bounding box center [1123, 77] width 83 height 18
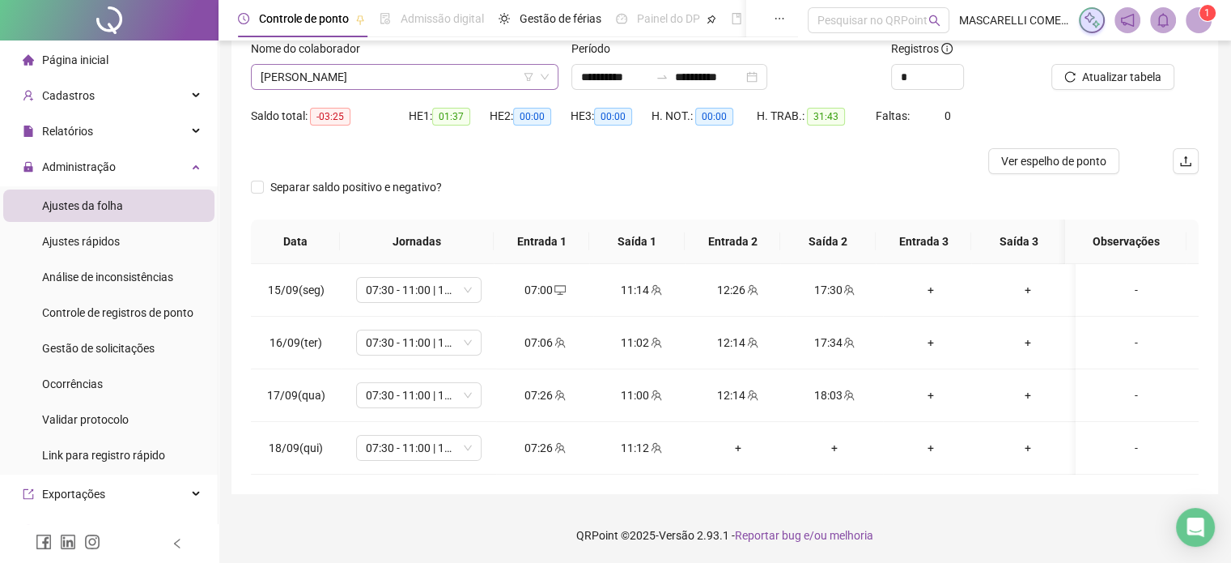
click at [410, 77] on span "[PERSON_NAME]" at bounding box center [405, 77] width 288 height 24
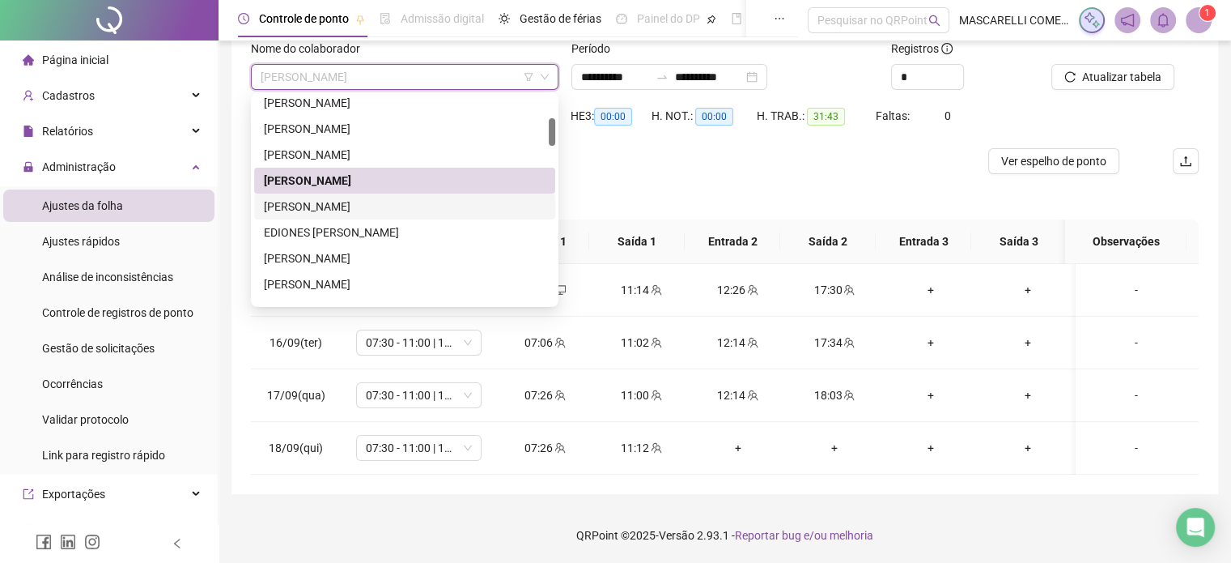
click at [329, 205] on div "[PERSON_NAME]" at bounding box center [405, 207] width 282 height 18
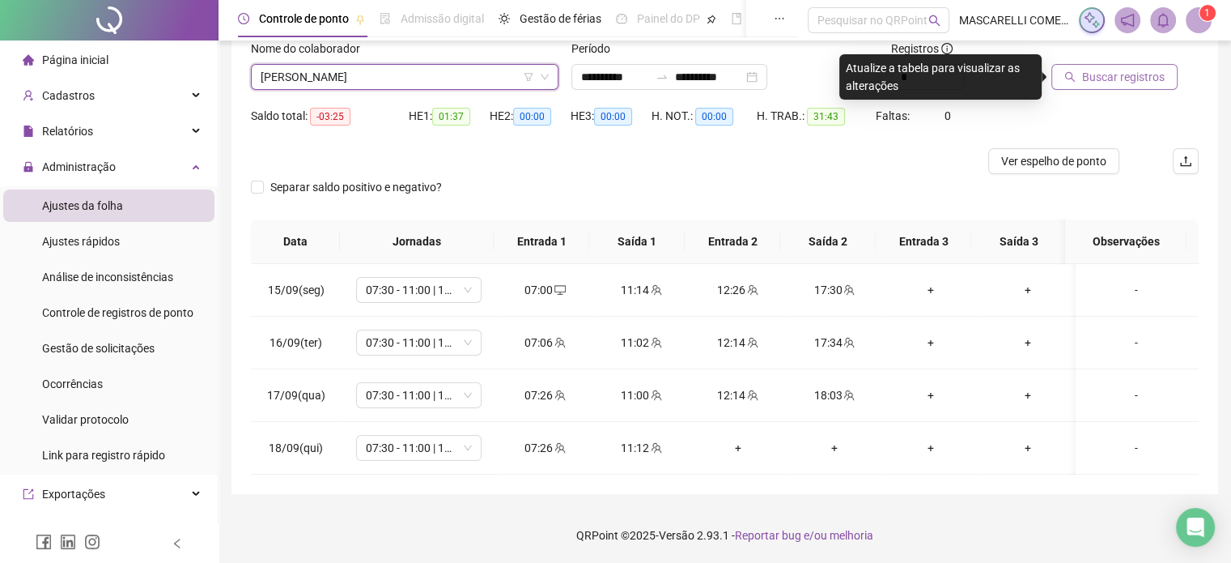
click at [1072, 74] on icon "search" at bounding box center [1070, 77] width 11 height 11
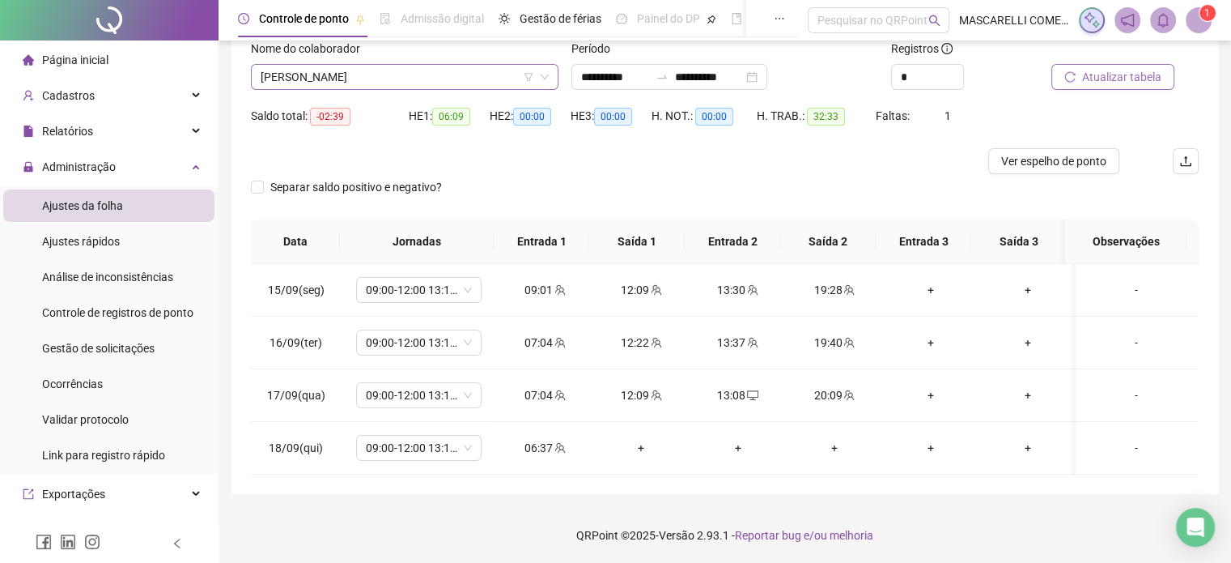
click at [312, 70] on span "[PERSON_NAME]" at bounding box center [405, 77] width 288 height 24
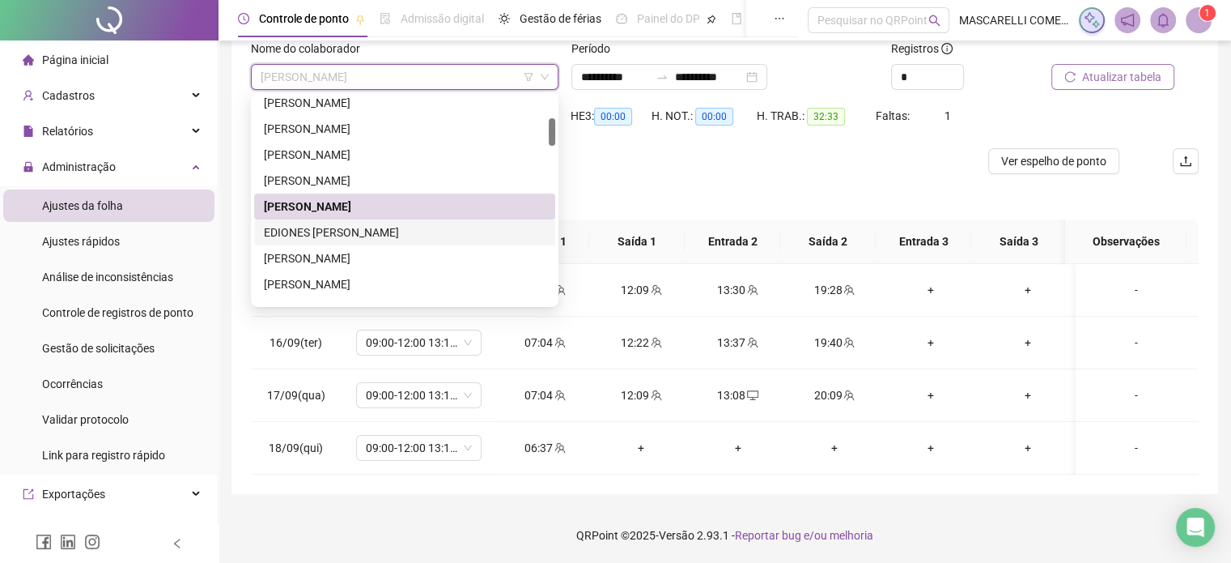
drag, startPoint x: 288, startPoint y: 232, endPoint x: 547, endPoint y: 164, distance: 267.8
click at [289, 232] on div "EDIONES [PERSON_NAME]" at bounding box center [405, 232] width 282 height 18
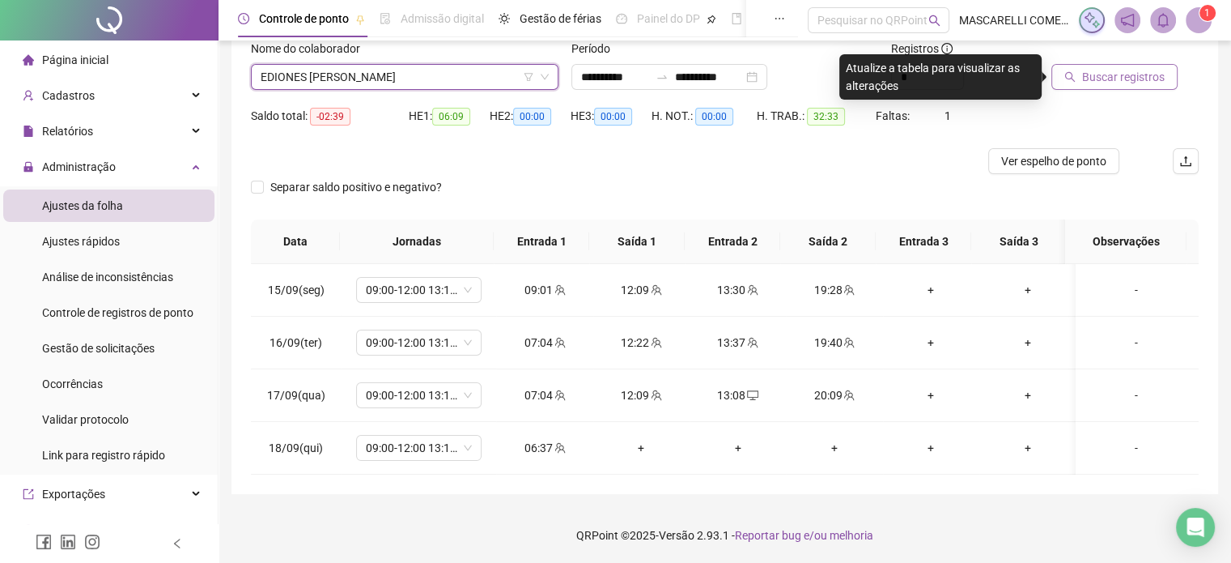
click at [1120, 74] on span "Buscar registros" at bounding box center [1123, 77] width 83 height 18
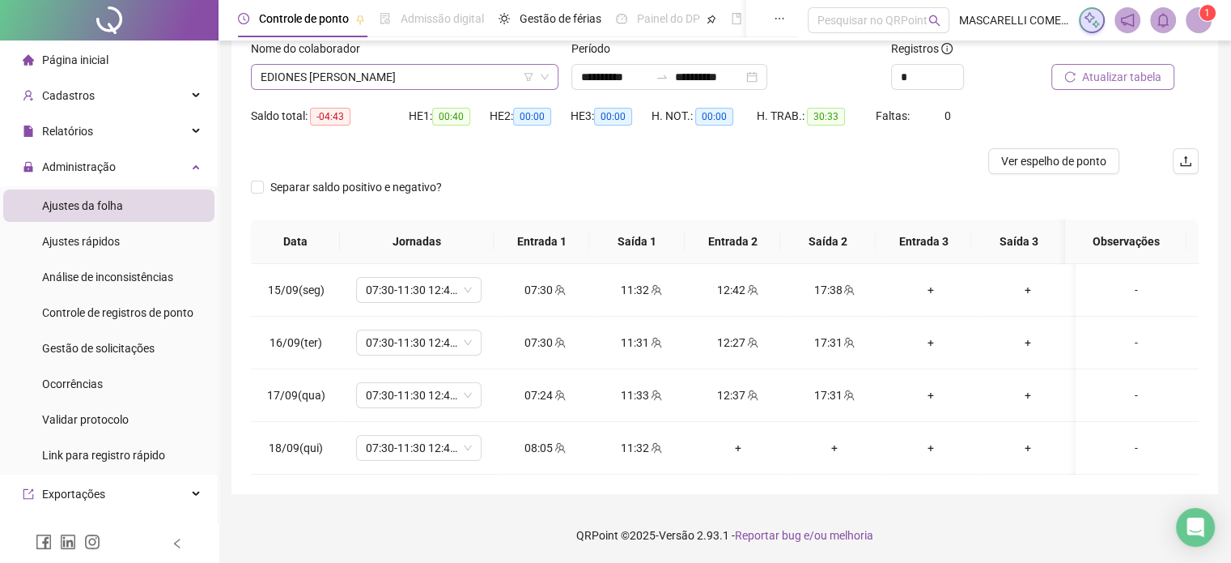
click at [356, 76] on span "EDIONES [PERSON_NAME]" at bounding box center [405, 77] width 288 height 24
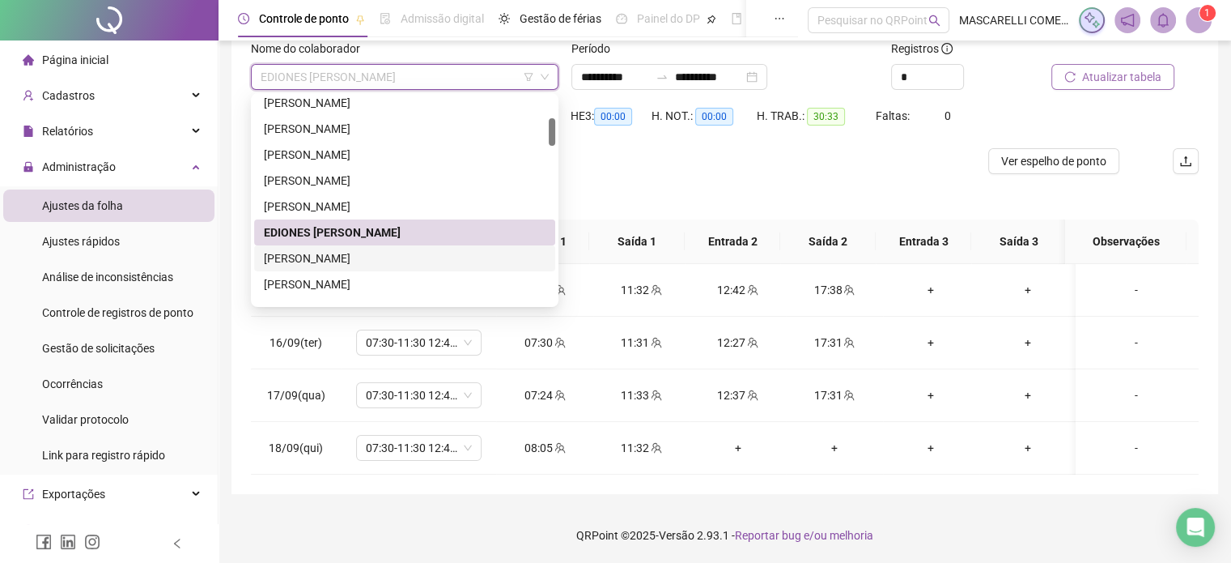
drag, startPoint x: 330, startPoint y: 262, endPoint x: 337, endPoint y: 255, distance: 9.7
click at [331, 261] on div "[PERSON_NAME]" at bounding box center [405, 258] width 282 height 18
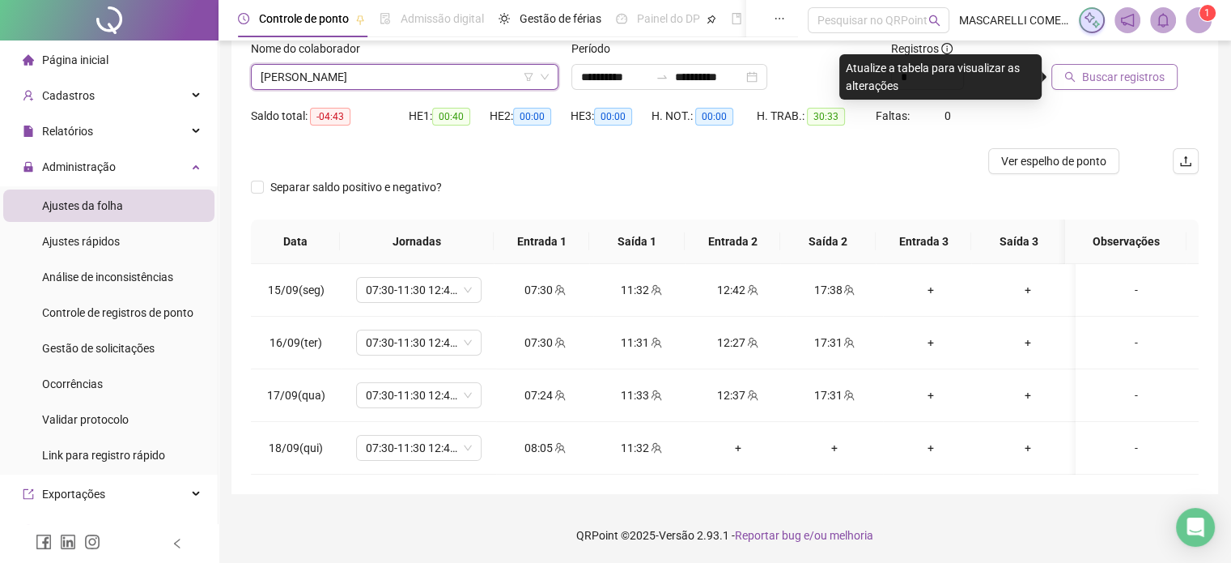
click at [385, 66] on span "[PERSON_NAME]" at bounding box center [405, 77] width 288 height 24
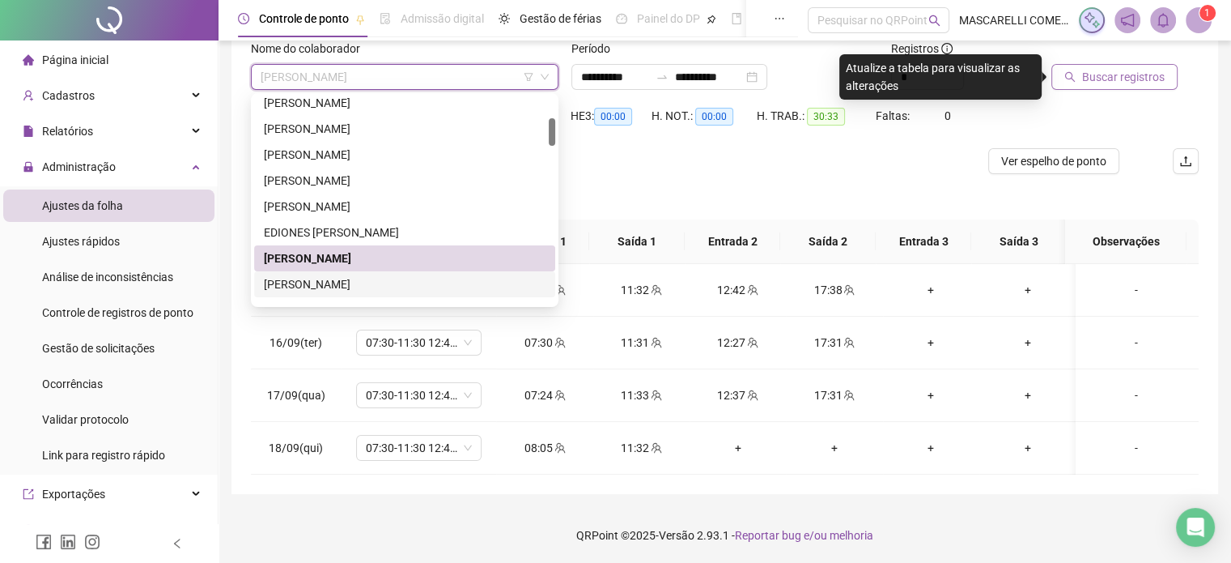
click at [298, 287] on div "[PERSON_NAME]" at bounding box center [405, 284] width 282 height 18
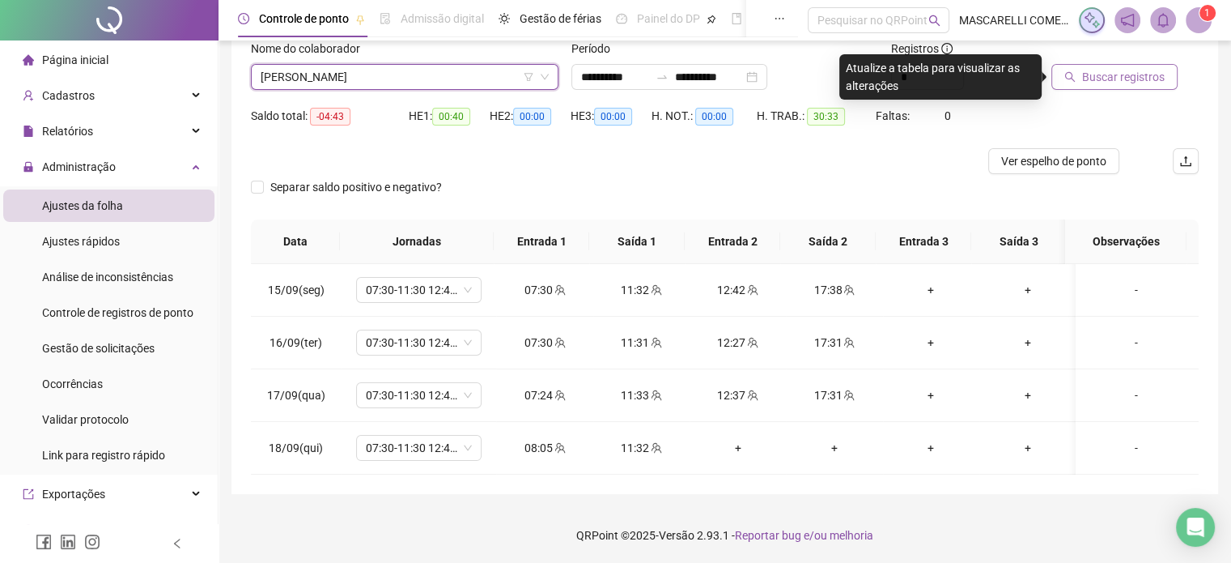
click at [1101, 75] on span "Buscar registros" at bounding box center [1123, 77] width 83 height 18
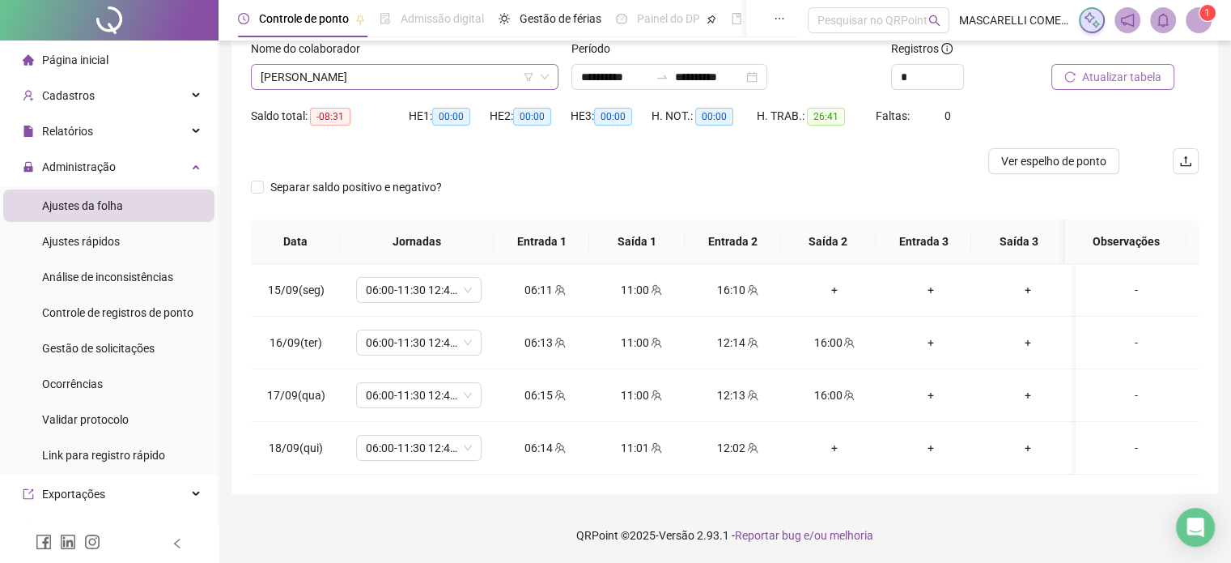
click at [349, 74] on span "[PERSON_NAME]" at bounding box center [405, 77] width 288 height 24
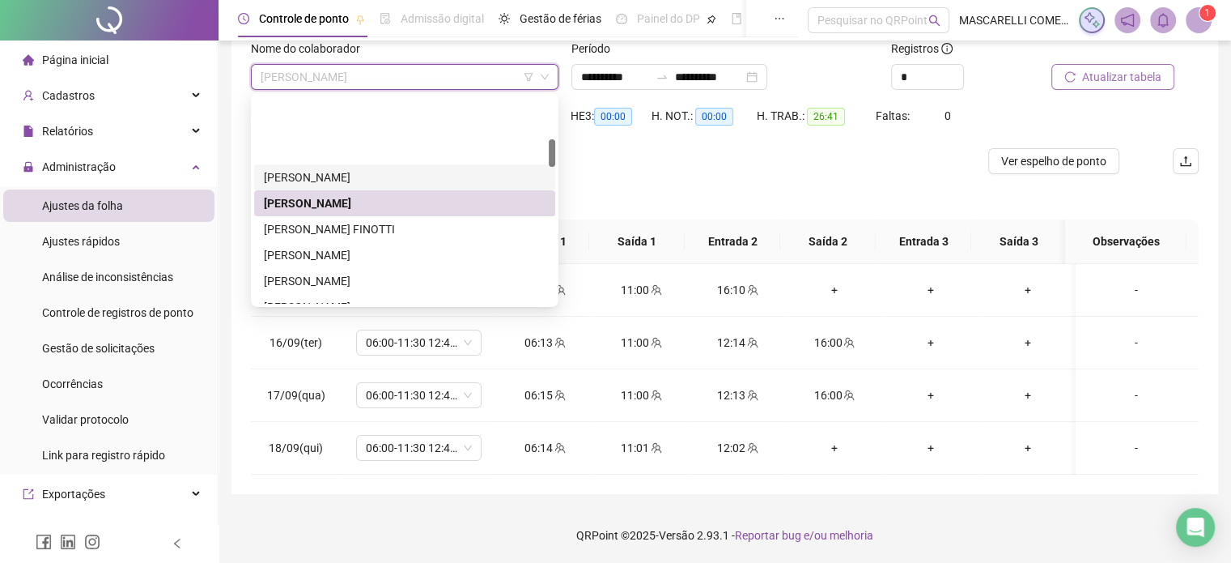
scroll to position [324, 0]
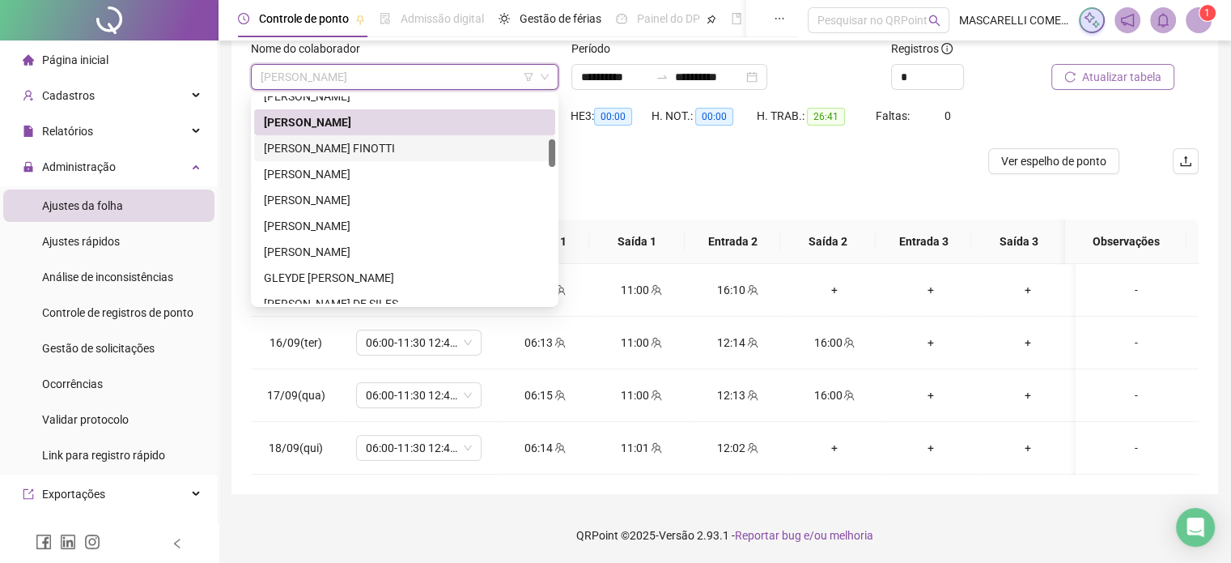
click at [378, 148] on div "[PERSON_NAME] FINOTTI" at bounding box center [405, 148] width 282 height 18
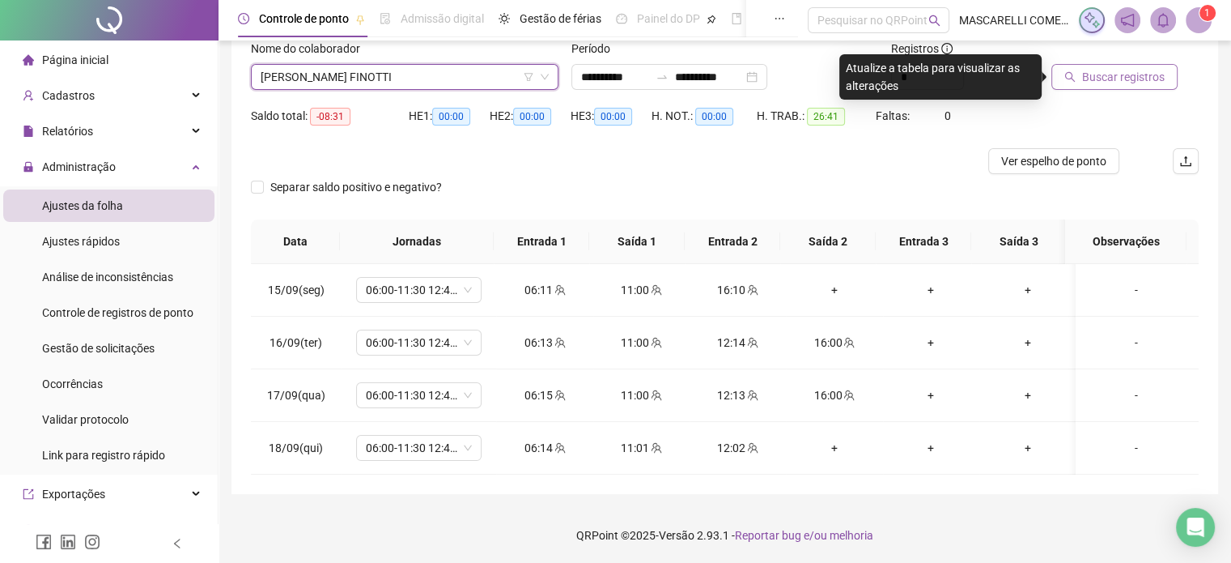
click at [1073, 75] on icon "search" at bounding box center [1070, 76] width 11 height 11
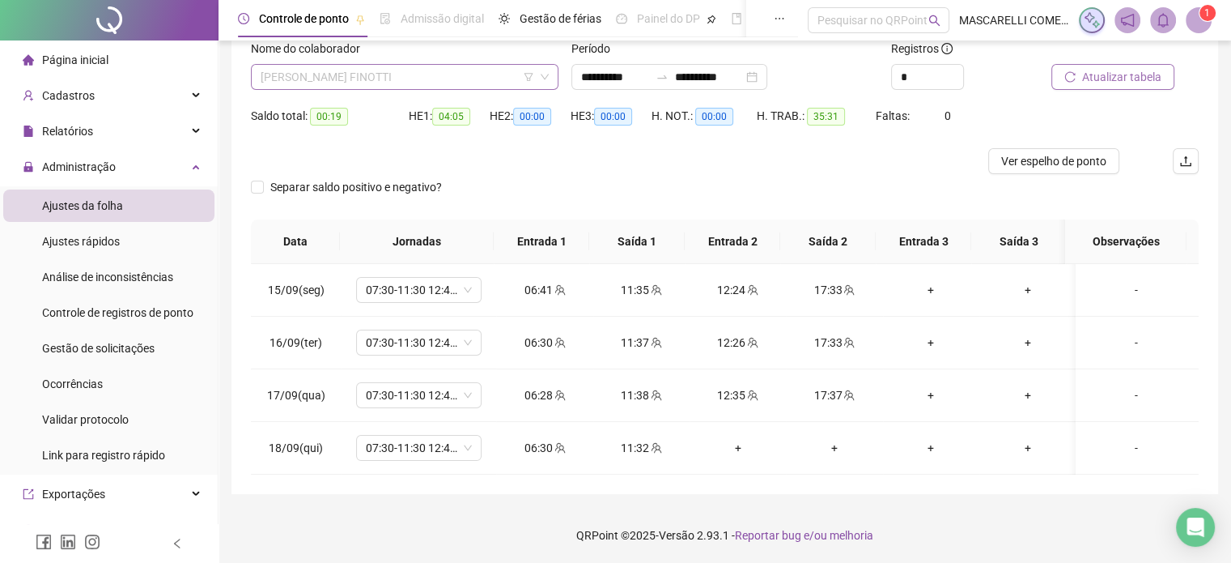
click at [295, 80] on span "[PERSON_NAME] FINOTTI" at bounding box center [405, 77] width 288 height 24
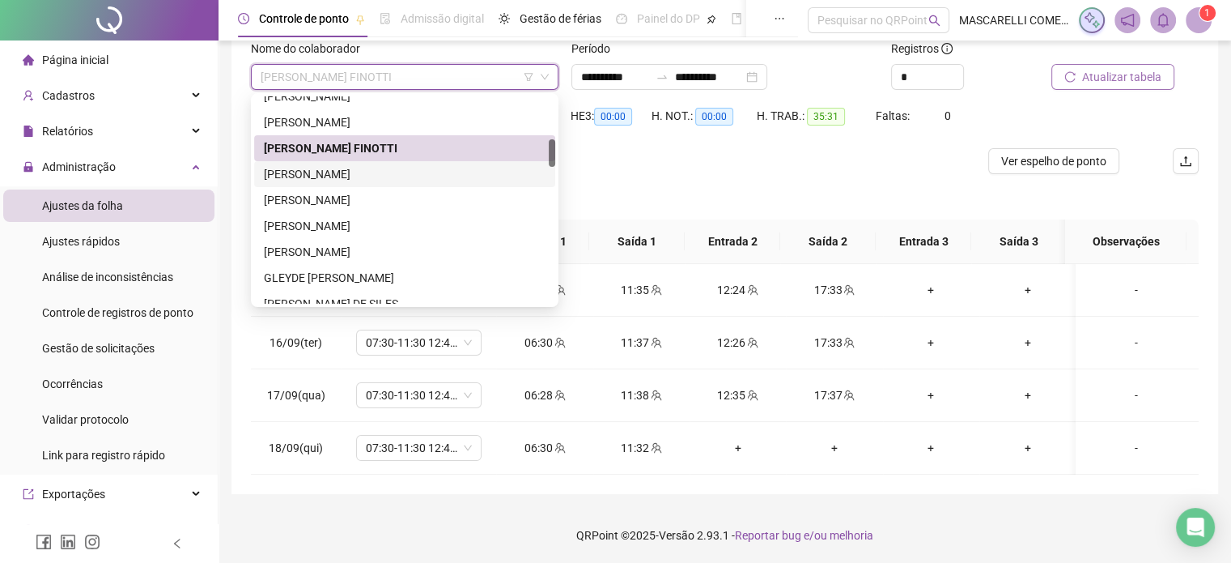
click at [302, 177] on div "[PERSON_NAME]" at bounding box center [405, 174] width 282 height 18
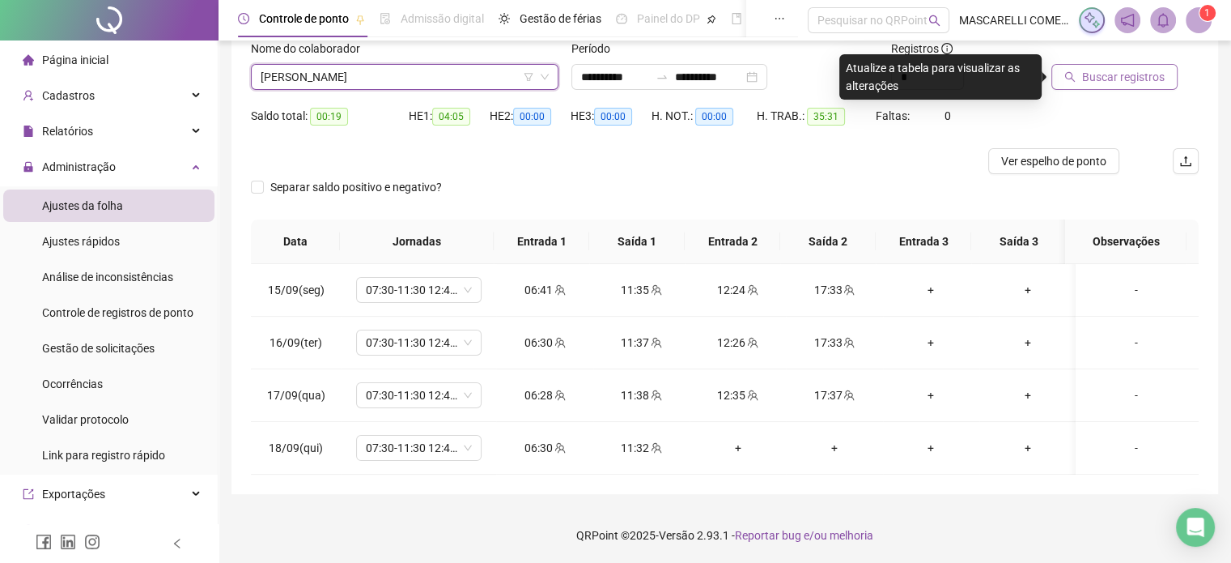
click at [1081, 67] on button "Buscar registros" at bounding box center [1115, 77] width 126 height 26
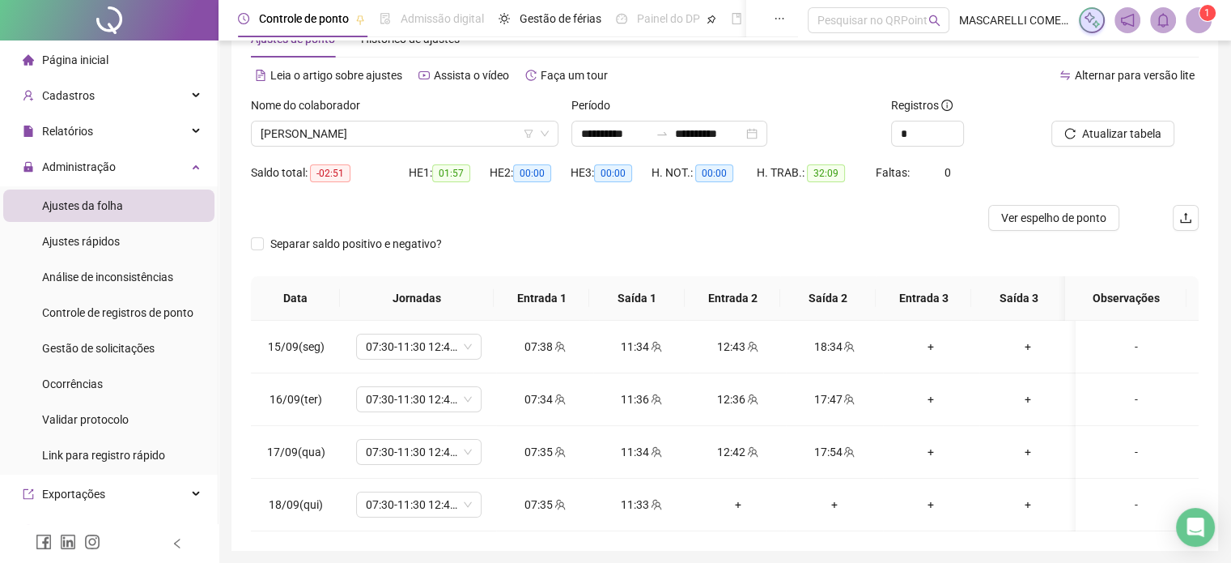
scroll to position [109, 0]
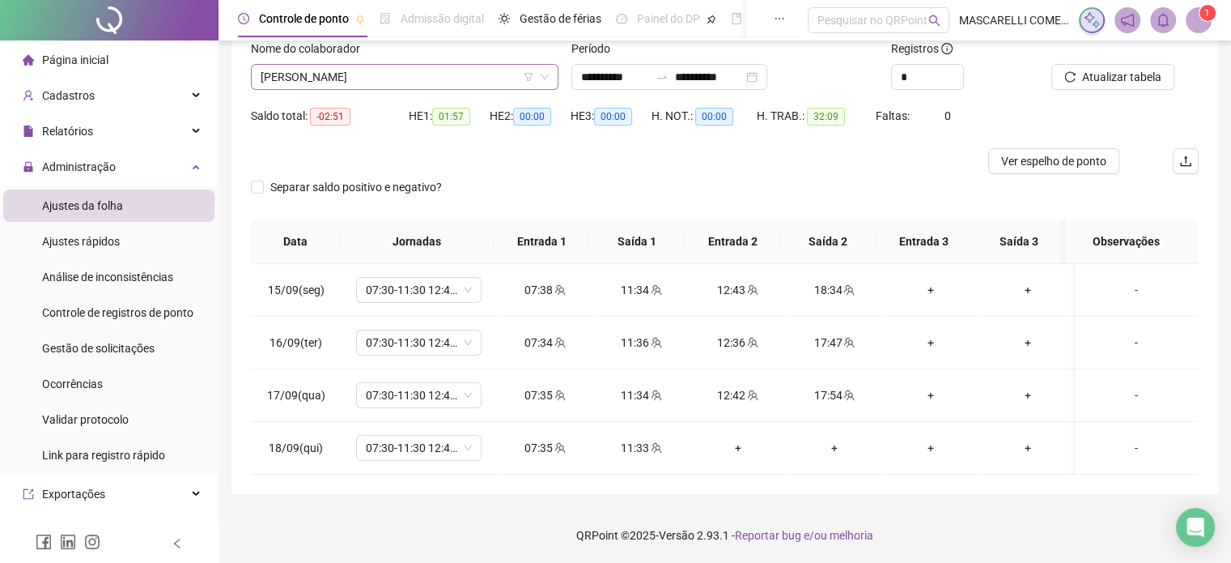
click at [337, 80] on span "[PERSON_NAME]" at bounding box center [405, 77] width 288 height 24
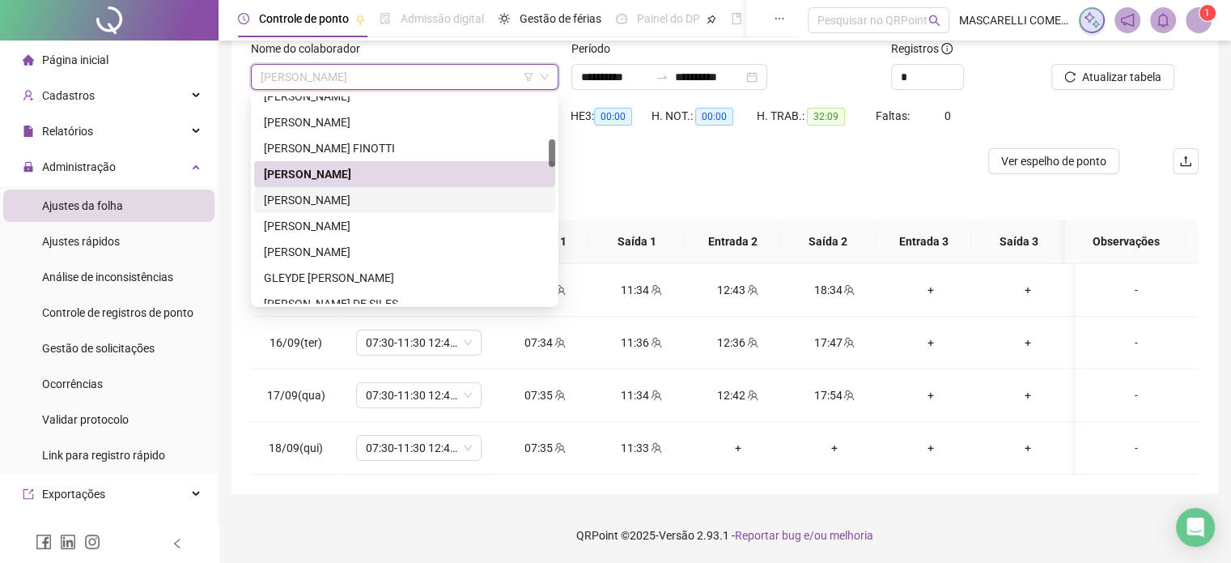
click at [303, 200] on div "[PERSON_NAME]" at bounding box center [405, 200] width 282 height 18
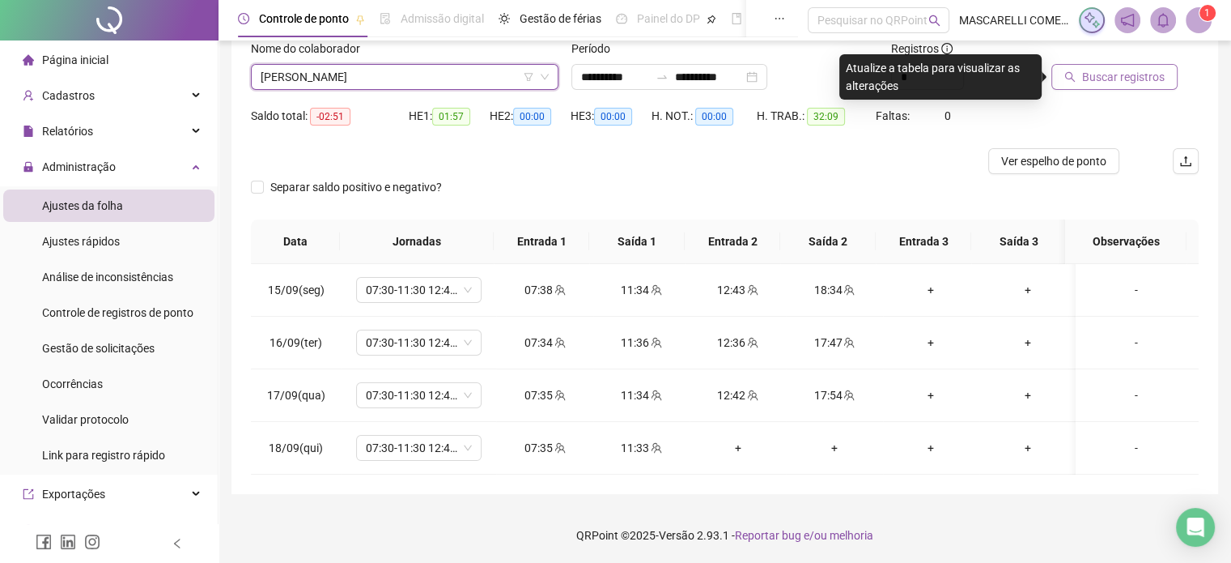
click at [1094, 76] on span "Buscar registros" at bounding box center [1123, 77] width 83 height 18
